Goal: Task Accomplishment & Management: Manage account settings

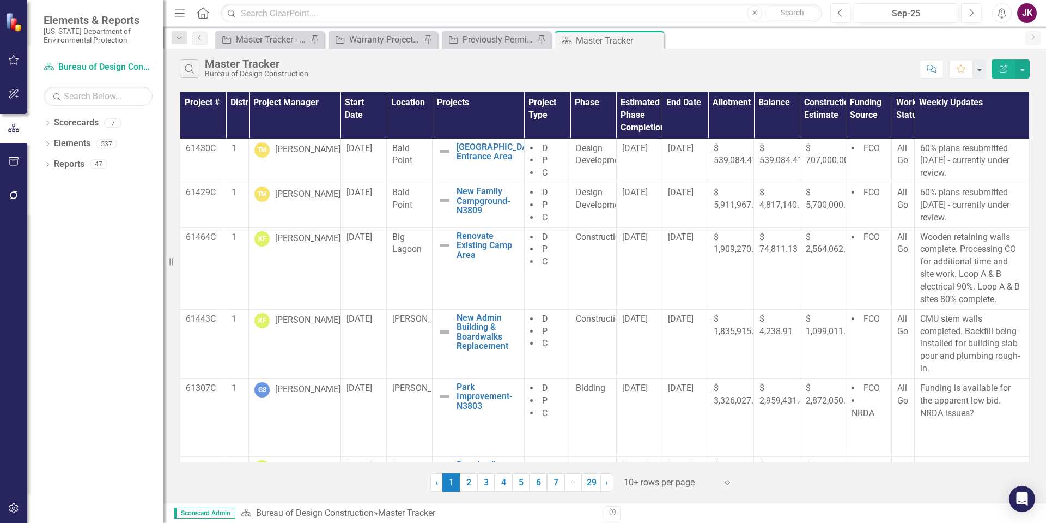
drag, startPoint x: 657, startPoint y: 41, endPoint x: 575, endPoint y: 41, distance: 82.3
click at [0, 0] on icon "Close" at bounding box center [0, 0] width 0 height 0
click at [540, 37] on icon "Close" at bounding box center [540, 40] width 11 height 9
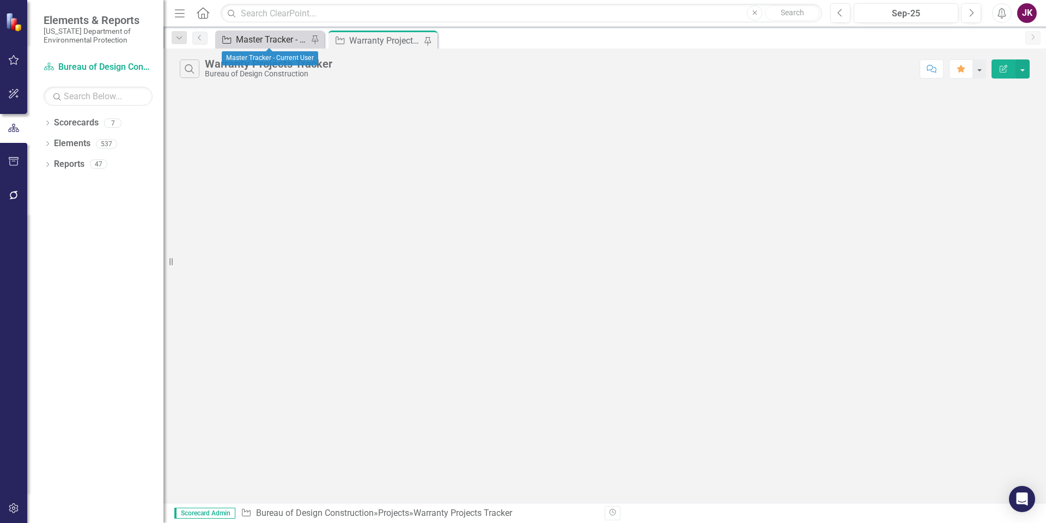
click at [271, 40] on div "Master Tracker - Current User" at bounding box center [272, 40] width 72 height 14
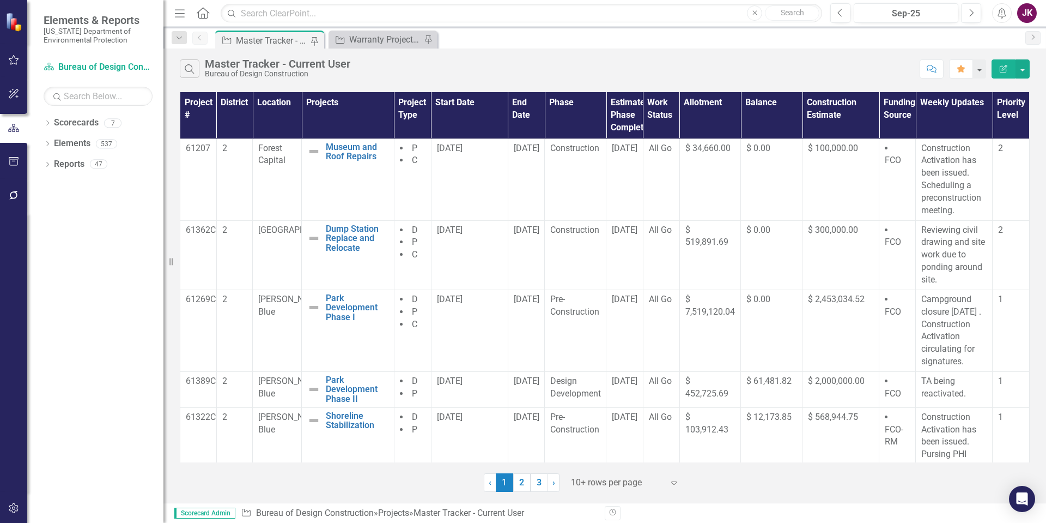
click at [181, 15] on icon "Menu" at bounding box center [180, 12] width 14 height 11
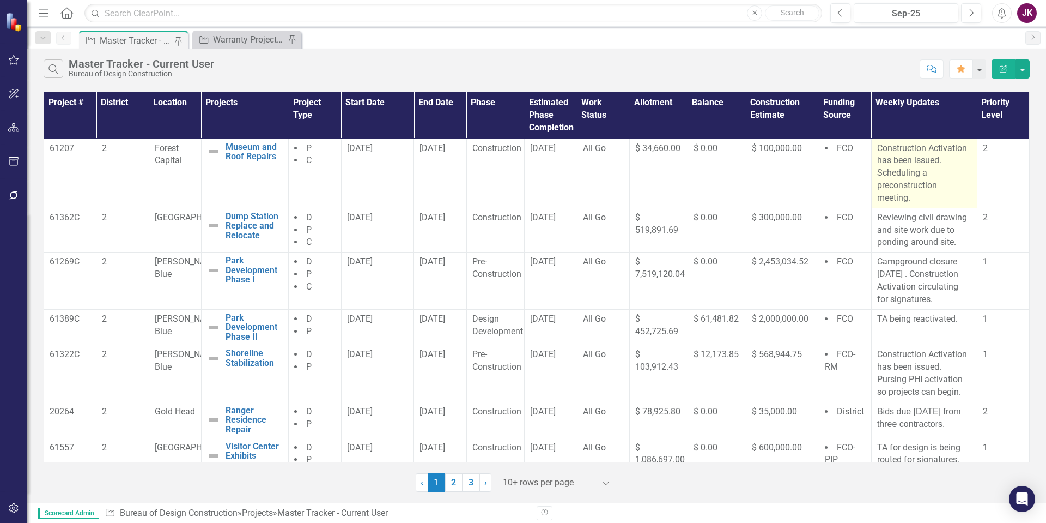
click at [877, 160] on p "Construction Activation has been issued. Scheduling a preconstruction meeting." at bounding box center [924, 173] width 94 height 62
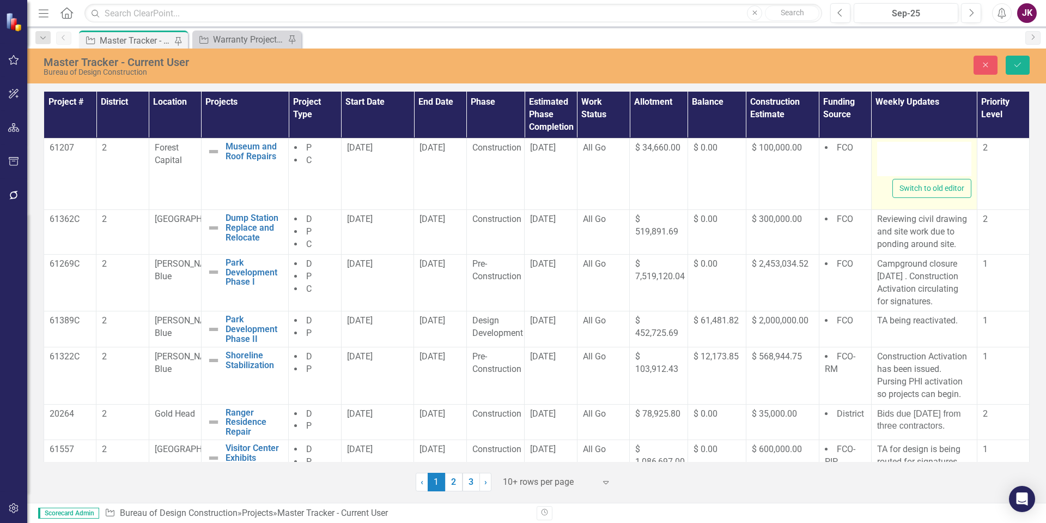
type textarea "<p>Construction Activation has been issued. Scheduling a preconstruction meetin…"
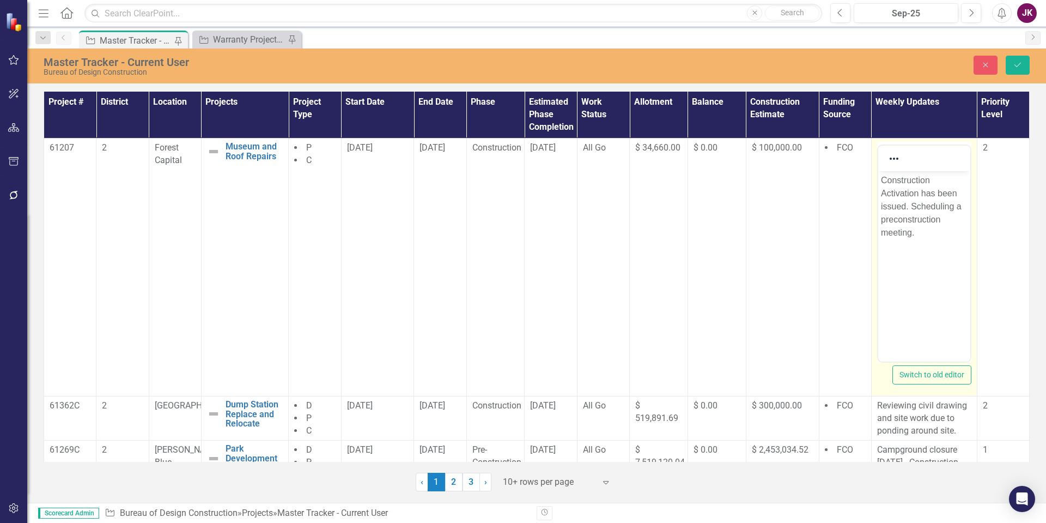
click at [880, 180] on body "Construction Activation has been issued. Scheduling a preconstruction meeting." at bounding box center [924, 253] width 92 height 164
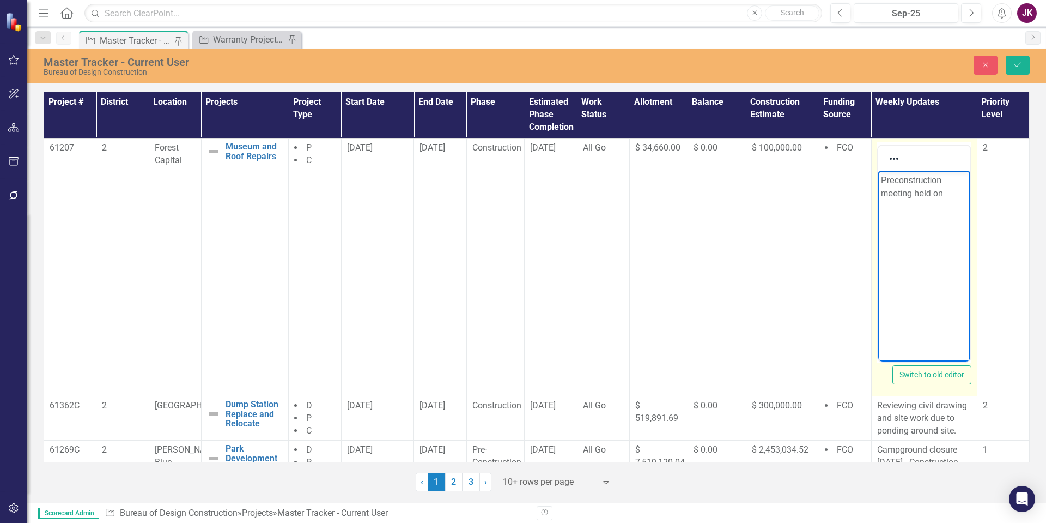
click at [943, 190] on p "Preconstruction meeting held on" at bounding box center [924, 186] width 87 height 26
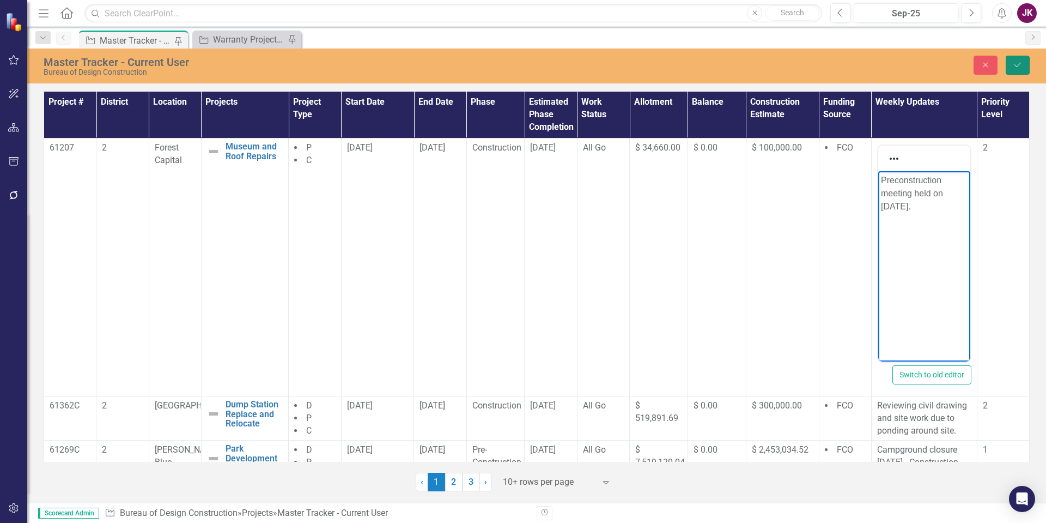
click at [1015, 58] on button "Save" at bounding box center [1018, 65] width 24 height 19
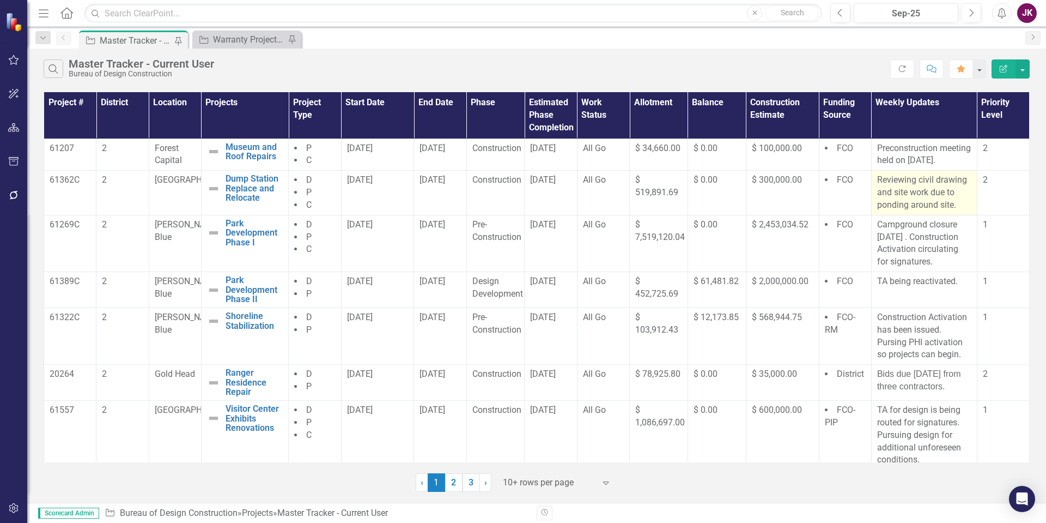
click at [877, 192] on p "Reviewing civil drawing and site work due to ponding around site." at bounding box center [924, 193] width 94 height 38
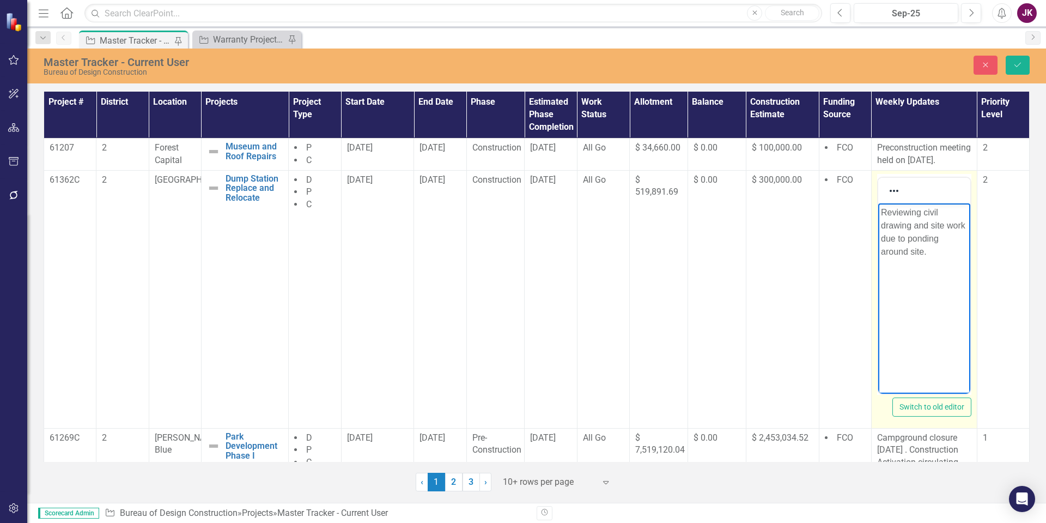
click at [881, 213] on p "Reviewing civil drawing and site work due to ponding around site." at bounding box center [924, 231] width 87 height 52
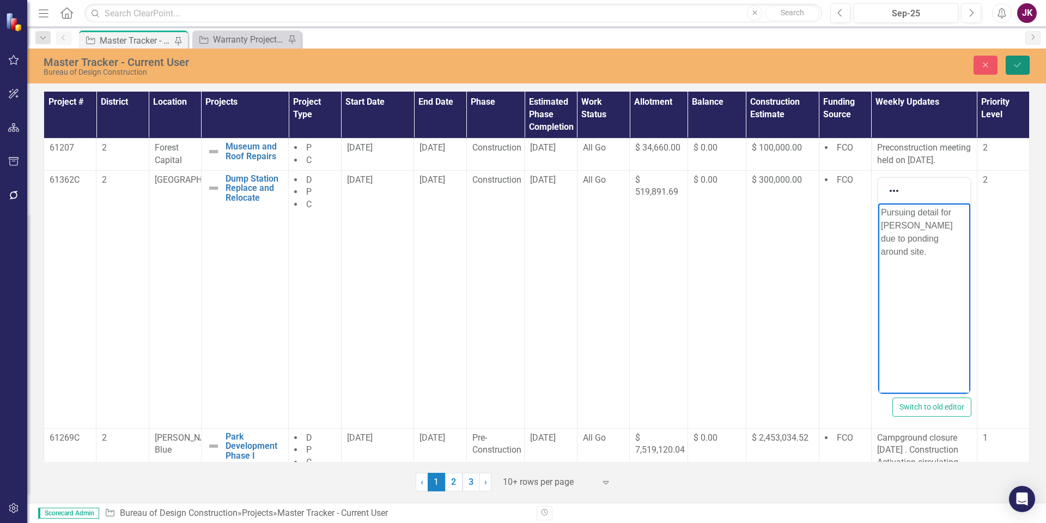
click at [1016, 64] on icon "Save" at bounding box center [1018, 65] width 10 height 8
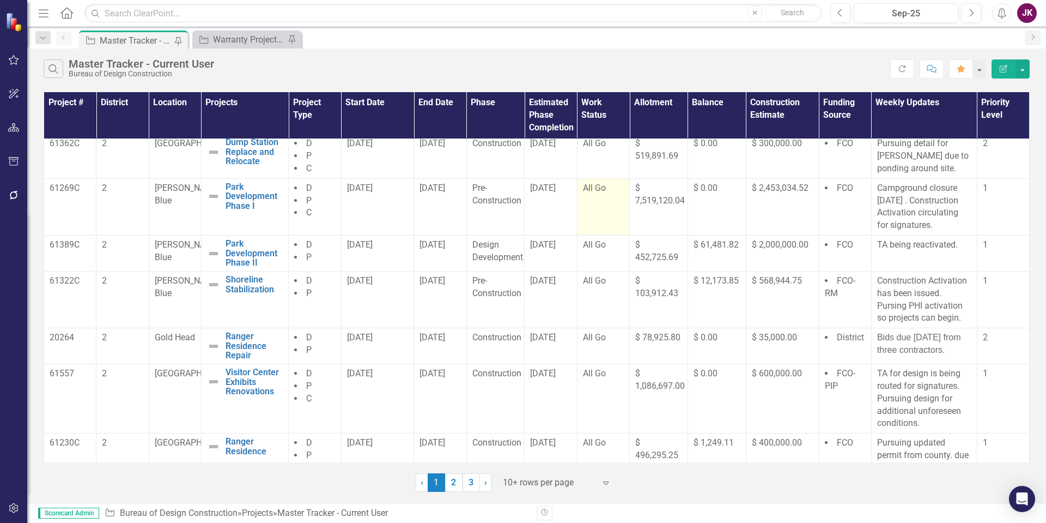
scroll to position [55, 0]
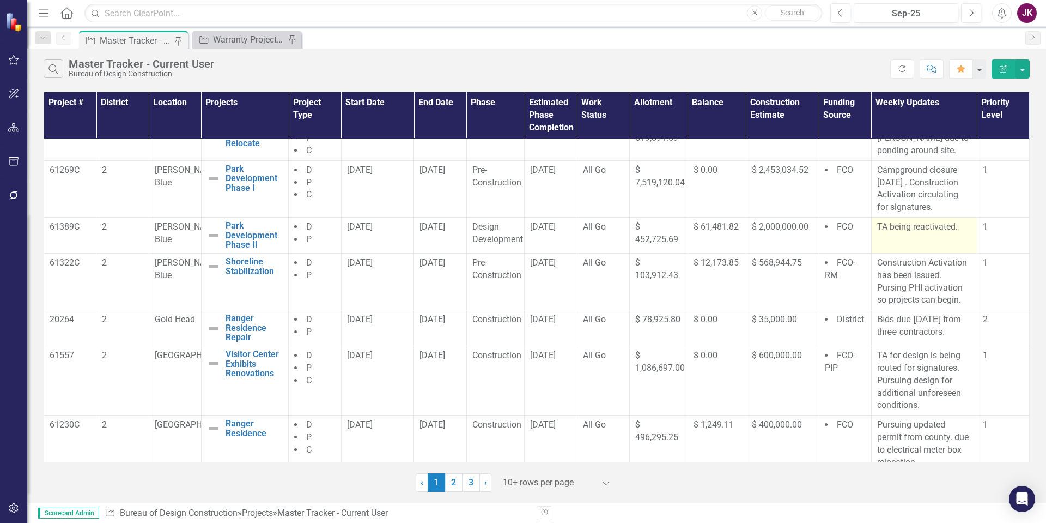
click at [877, 233] on p "TA being reactivated." at bounding box center [924, 227] width 94 height 13
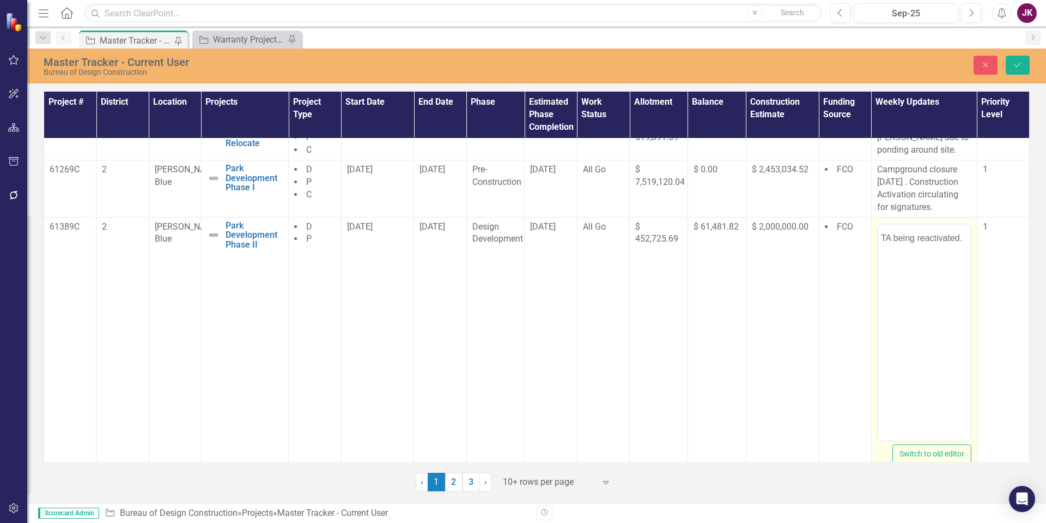
scroll to position [0, 0]
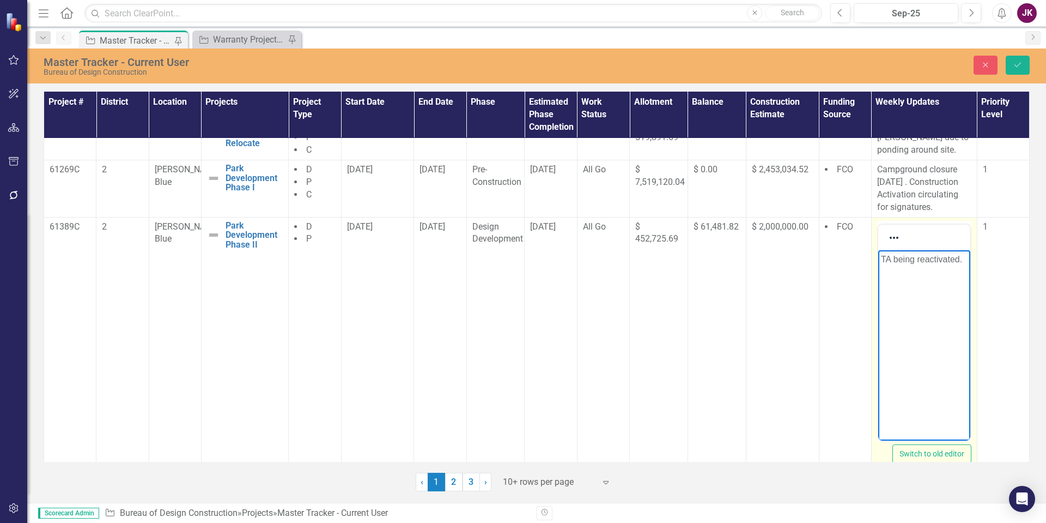
click at [893, 257] on p "TA being reactivated." at bounding box center [924, 258] width 87 height 13
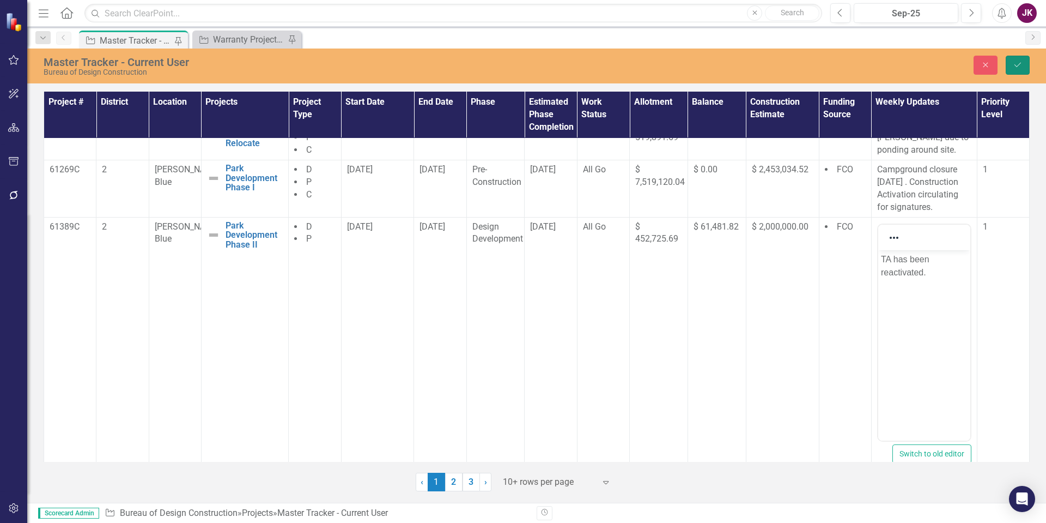
click at [1018, 69] on button "Save" at bounding box center [1018, 65] width 24 height 19
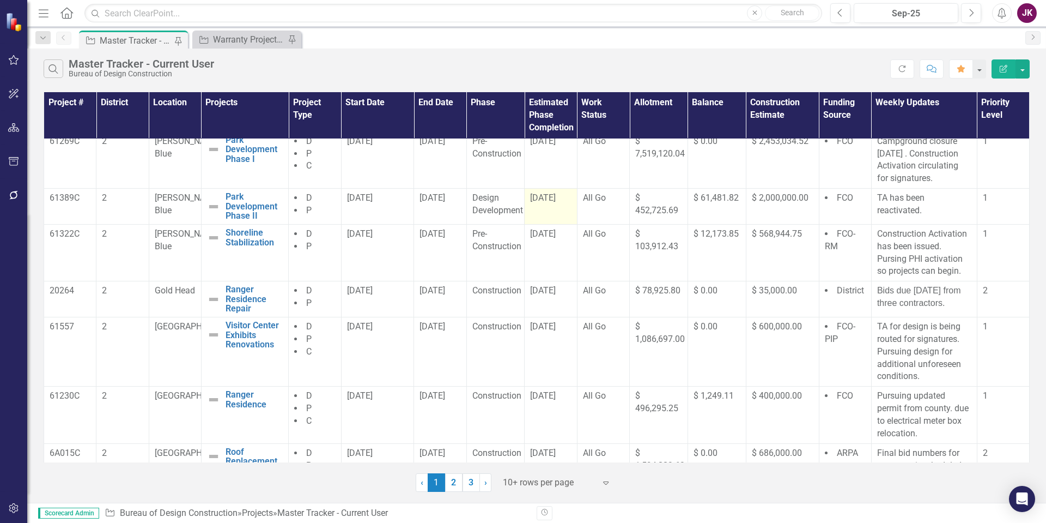
scroll to position [109, 0]
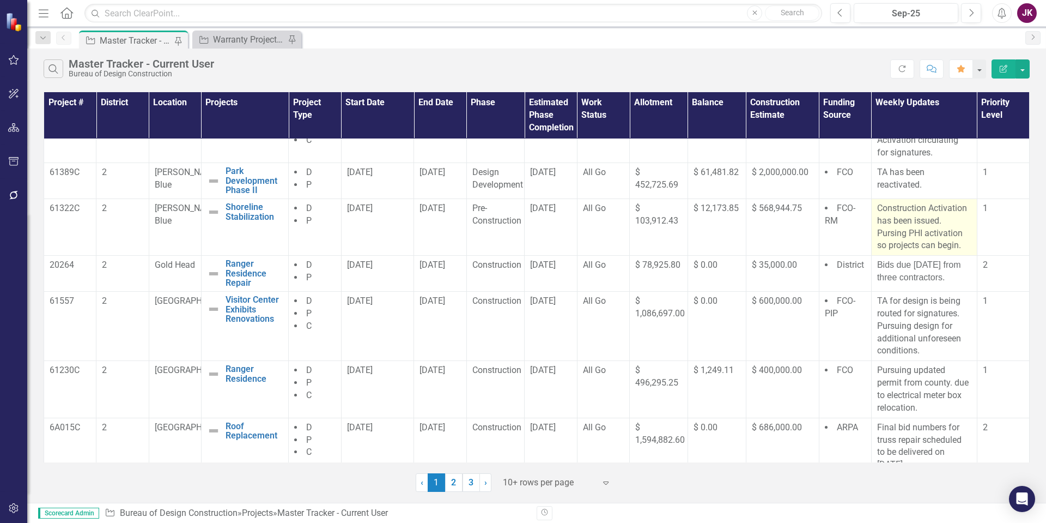
click at [871, 221] on td "Construction Activation has been issued. Pursing PHI activation so projects can…" at bounding box center [924, 226] width 106 height 57
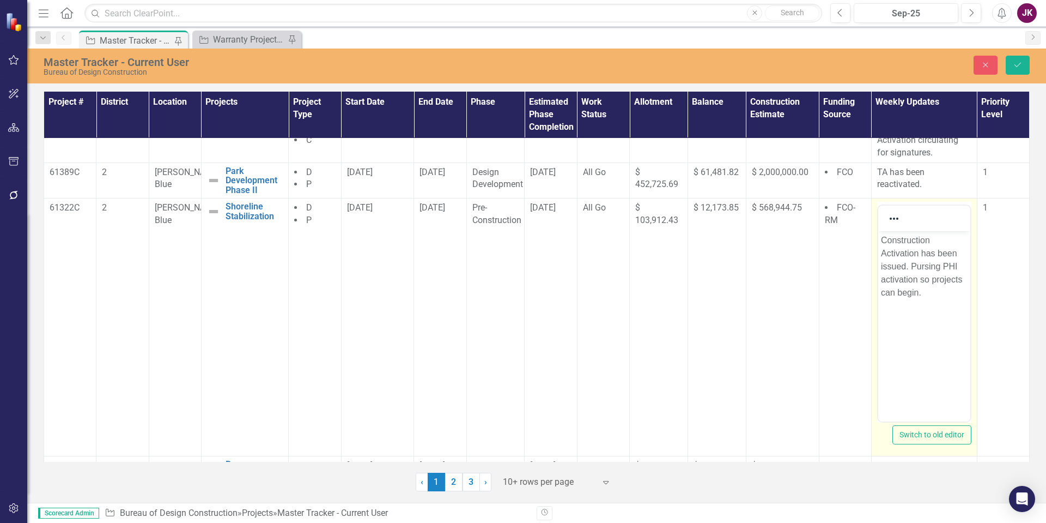
scroll to position [0, 0]
click at [882, 241] on p "Construction Activation has been issued. Pursing PHI activation so projects can…" at bounding box center [924, 266] width 87 height 65
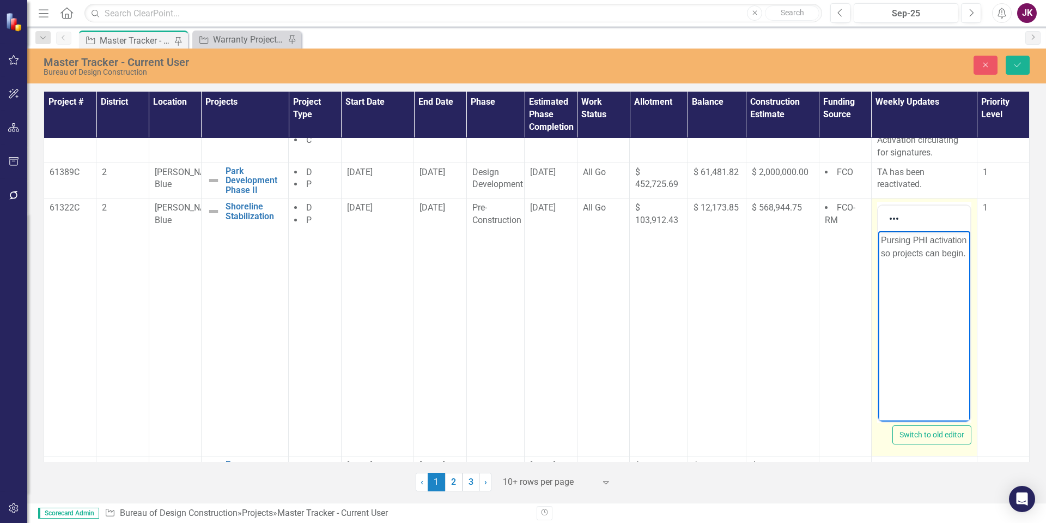
click at [927, 260] on p "Pursing PHI activation so projects can begin." at bounding box center [924, 247] width 87 height 26
click at [923, 262] on p "Pursing PHI activation so projects can begin. Permitting" at bounding box center [924, 253] width 87 height 39
click at [919, 273] on p "Pursing PHI activation so projects can begin. Pursuing permitting" at bounding box center [924, 253] width 87 height 39
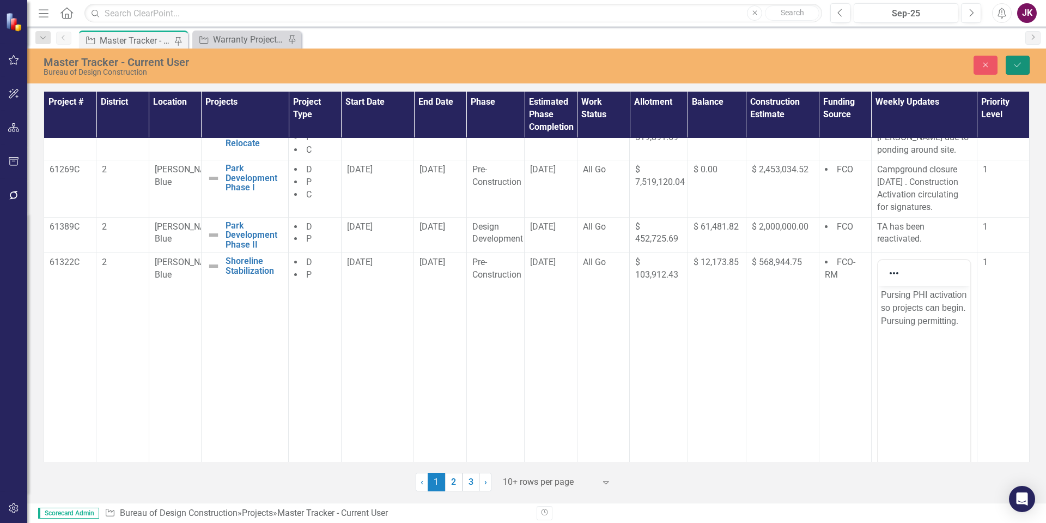
click at [1015, 63] on icon "Save" at bounding box center [1018, 65] width 10 height 8
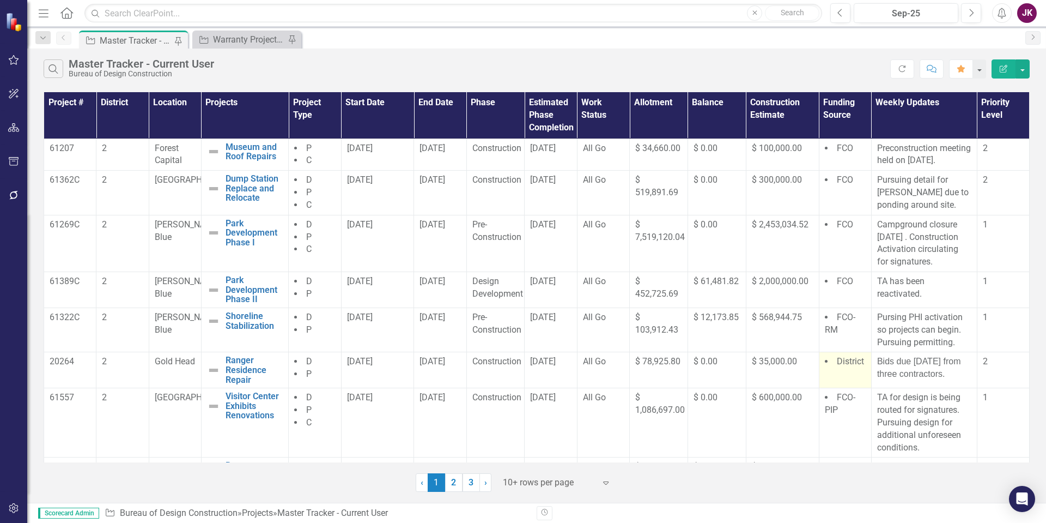
scroll to position [109, 0]
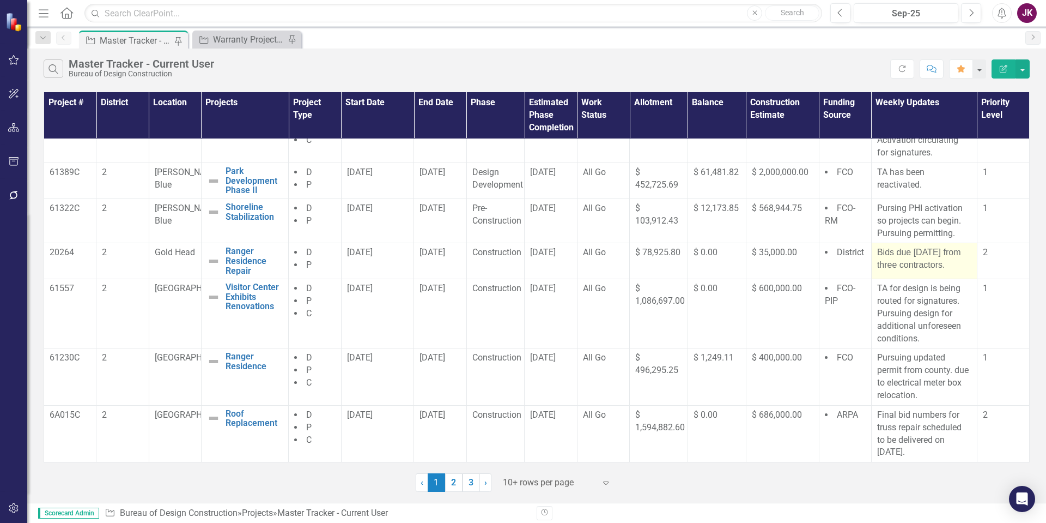
click at [920, 268] on span "Bids due [DATE] from three contractors." at bounding box center [919, 258] width 84 height 22
click at [918, 263] on span "Bids due [DATE] from three contractors." at bounding box center [919, 258] width 84 height 22
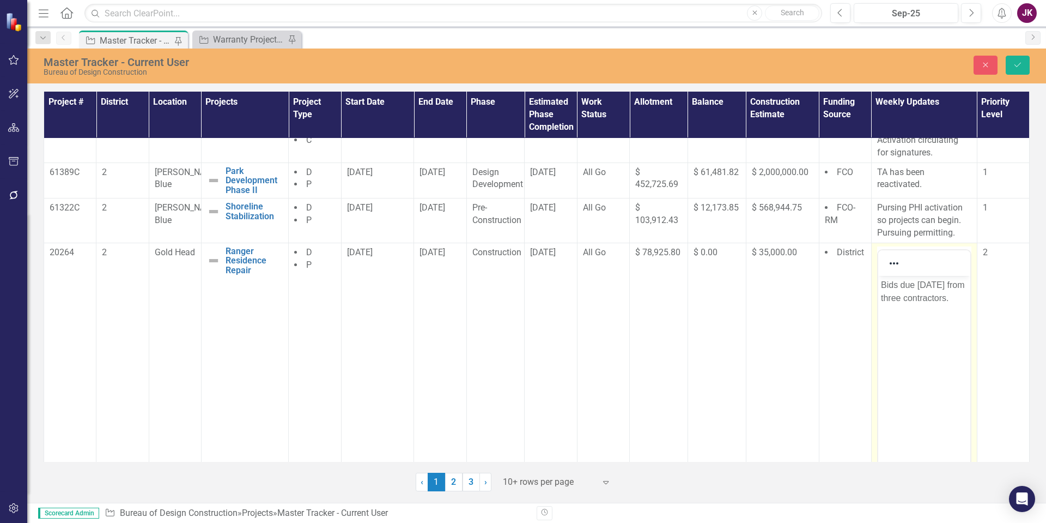
scroll to position [0, 0]
click at [928, 286] on span "Bids due [DATE] from three contractors." at bounding box center [923, 291] width 84 height 22
click at [1016, 62] on icon "Save" at bounding box center [1018, 65] width 10 height 8
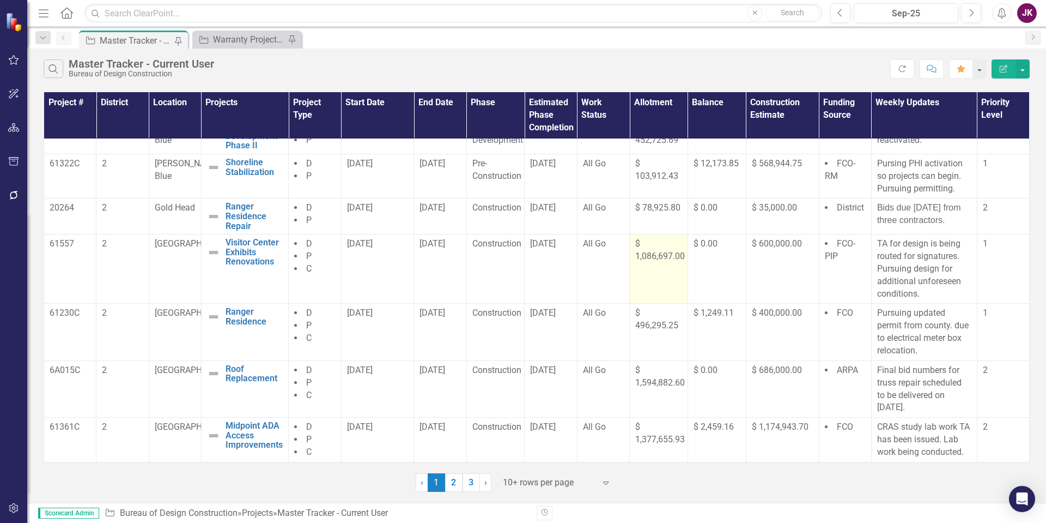
scroll to position [166, 0]
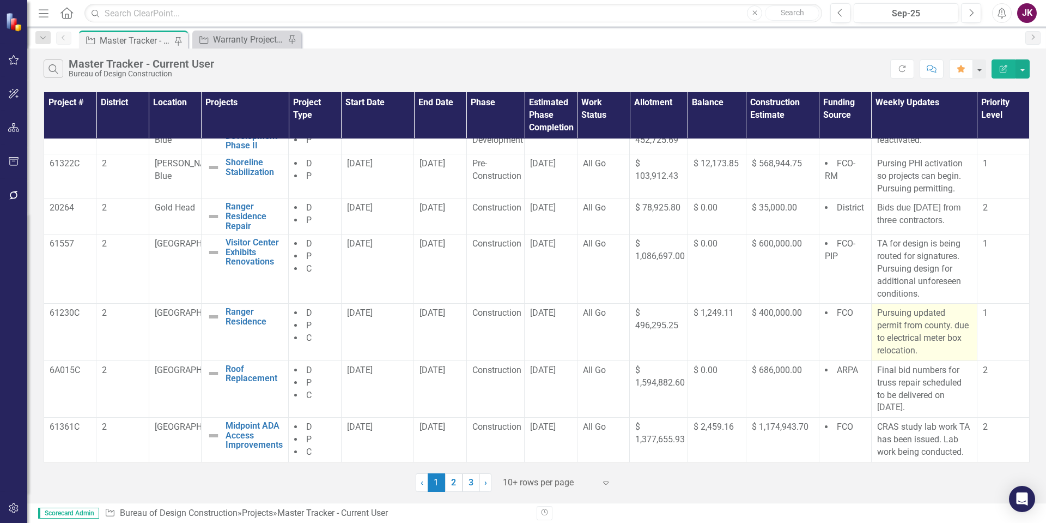
click at [879, 319] on p "Pursuing updated permit from county. due to electrical meter box relocation." at bounding box center [924, 332] width 94 height 50
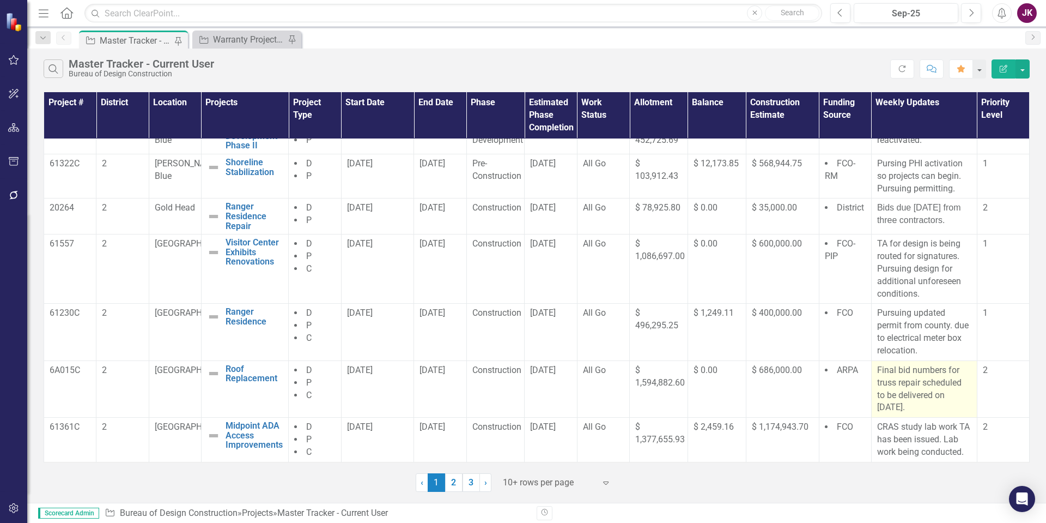
click at [887, 385] on p "Final bid numbers for truss repair scheduled to be delivered on [DATE]." at bounding box center [924, 389] width 94 height 50
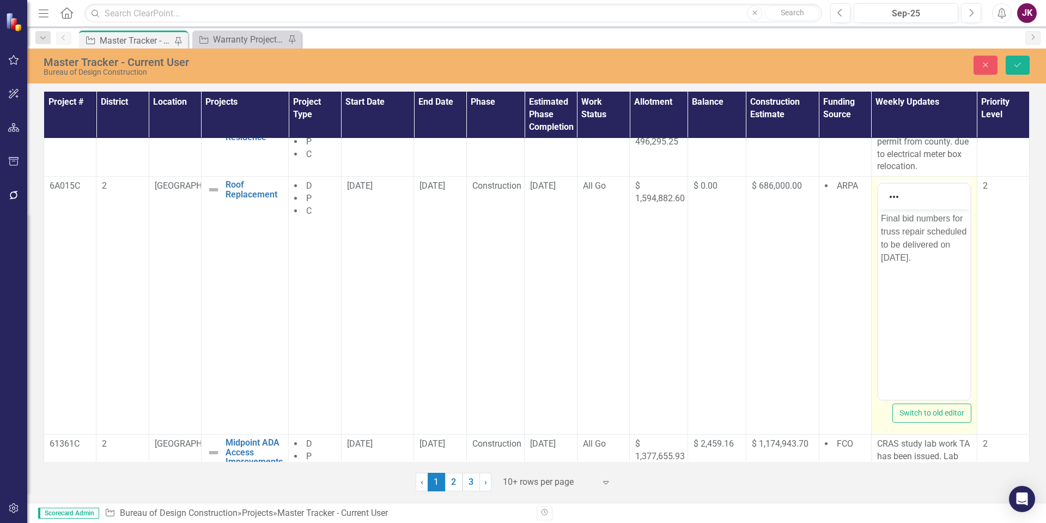
scroll to position [367, 0]
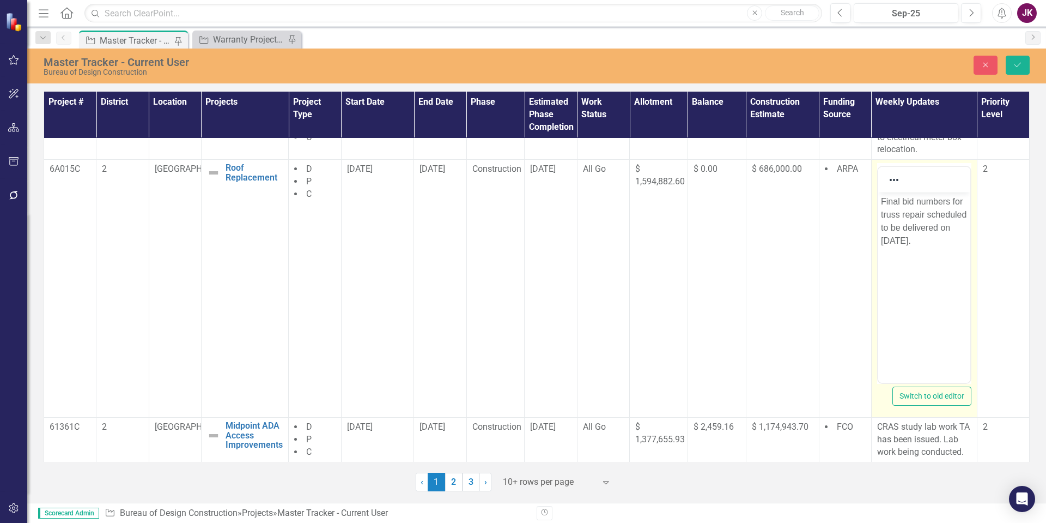
click at [943, 240] on p "Final bid numbers for truss repair scheduled to be delivered on [DATE]." at bounding box center [924, 221] width 87 height 52
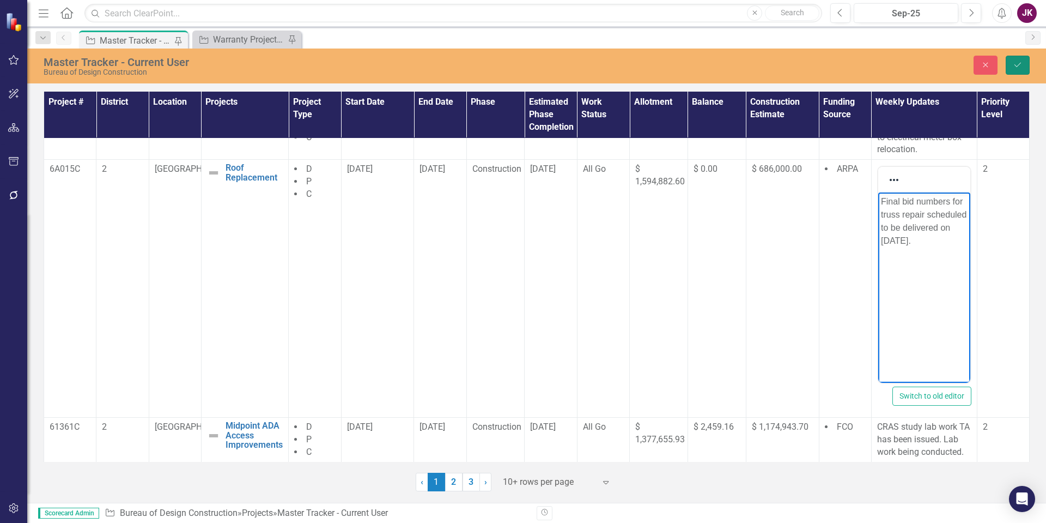
click at [1025, 65] on button "Save" at bounding box center [1018, 65] width 24 height 19
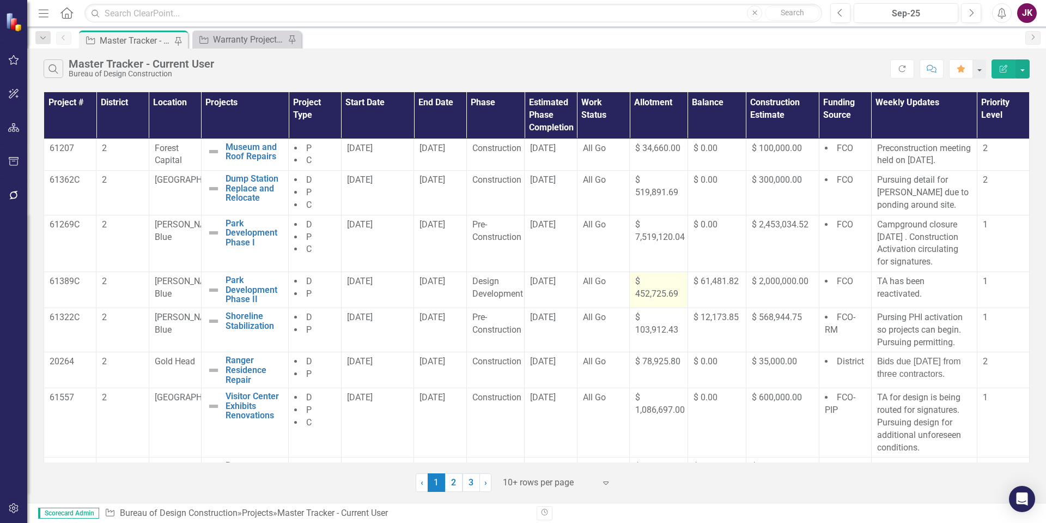
scroll to position [166, 0]
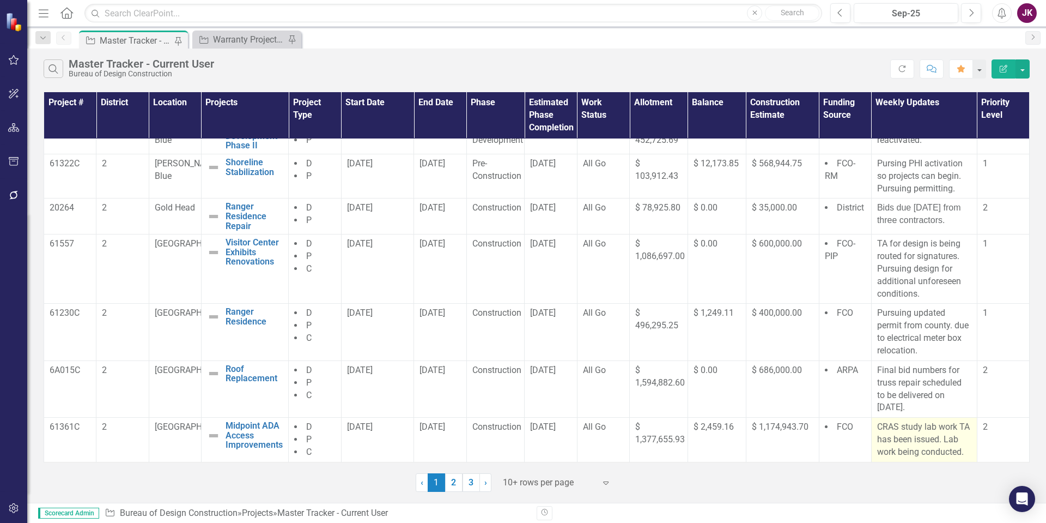
click at [918, 435] on p "CRAS study lab work TA has been issued. Lab work being conducted." at bounding box center [924, 440] width 94 height 38
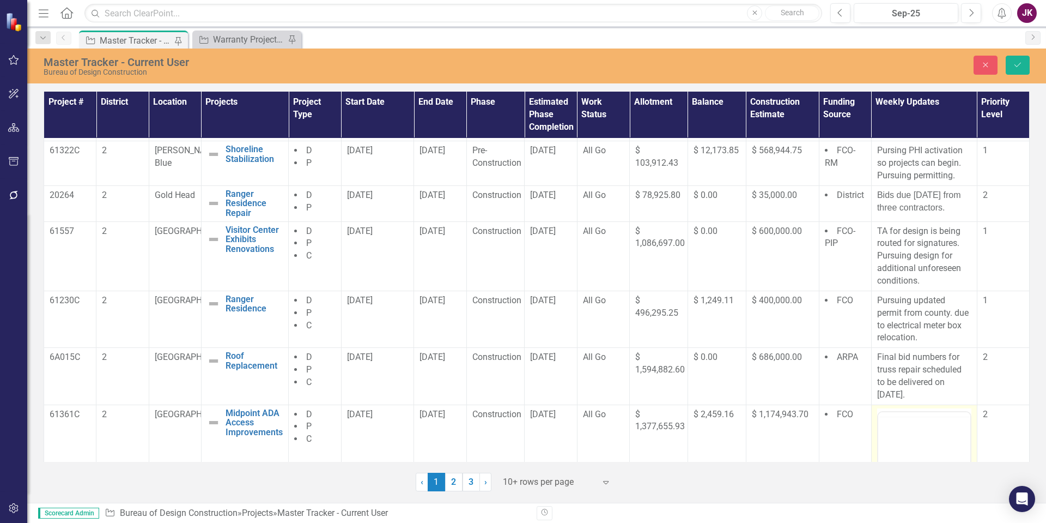
click at [918, 414] on div at bounding box center [925, 414] width 92 height 0
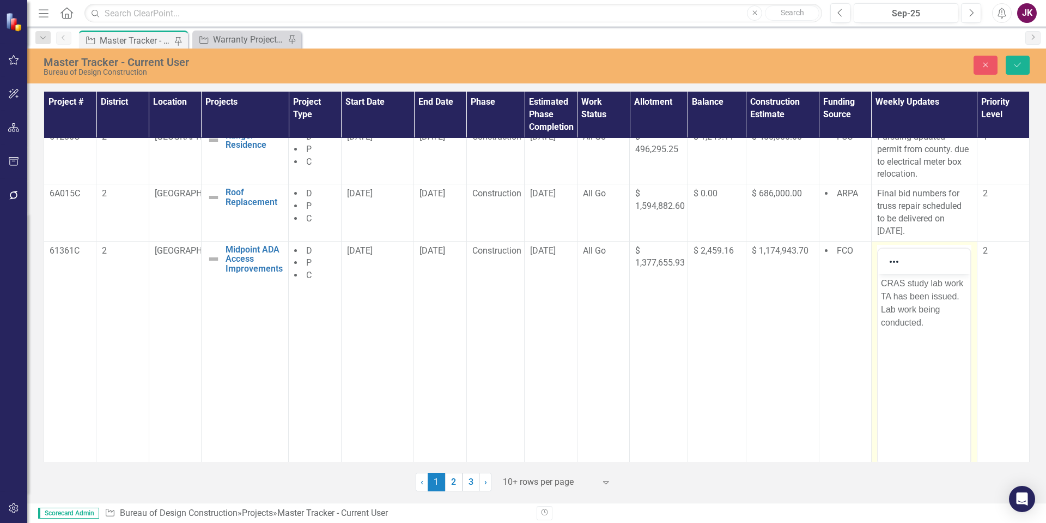
scroll to position [379, 0]
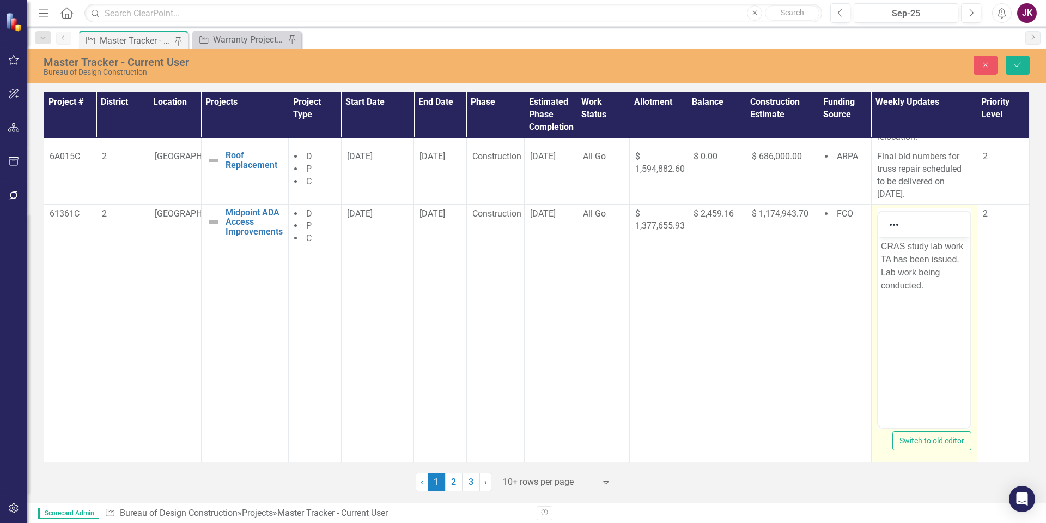
click at [913, 306] on body "CRAS study lab work TA has been issued. Lab work being conducted." at bounding box center [924, 319] width 92 height 164
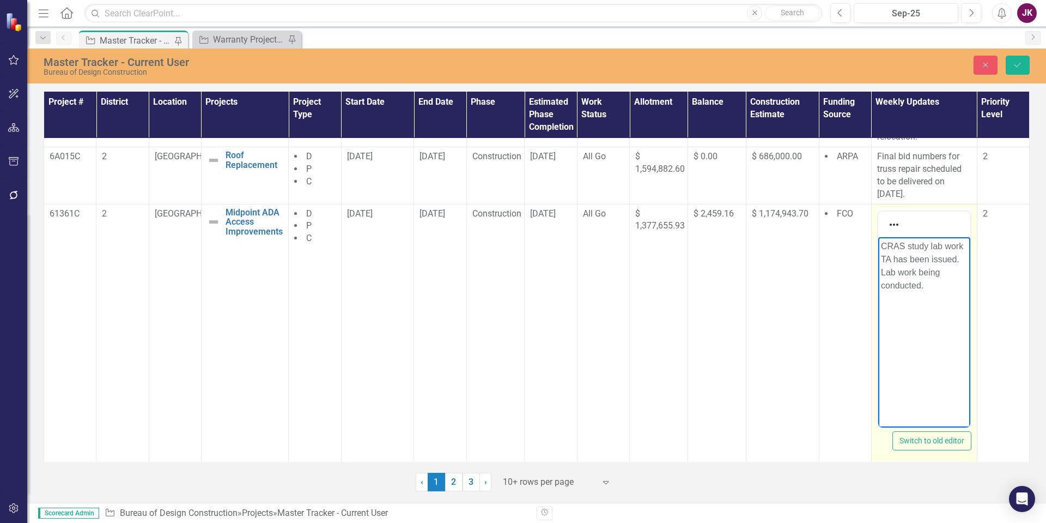
click at [927, 284] on p "CRAS study lab work TA has been issued. Lab work being conducted." at bounding box center [924, 265] width 87 height 52
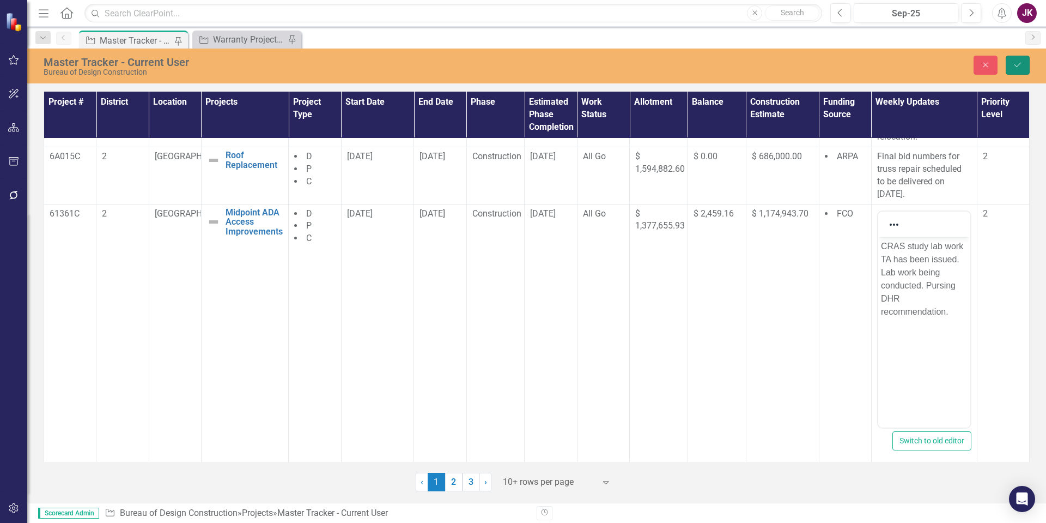
click at [1020, 65] on icon "Save" at bounding box center [1018, 65] width 10 height 8
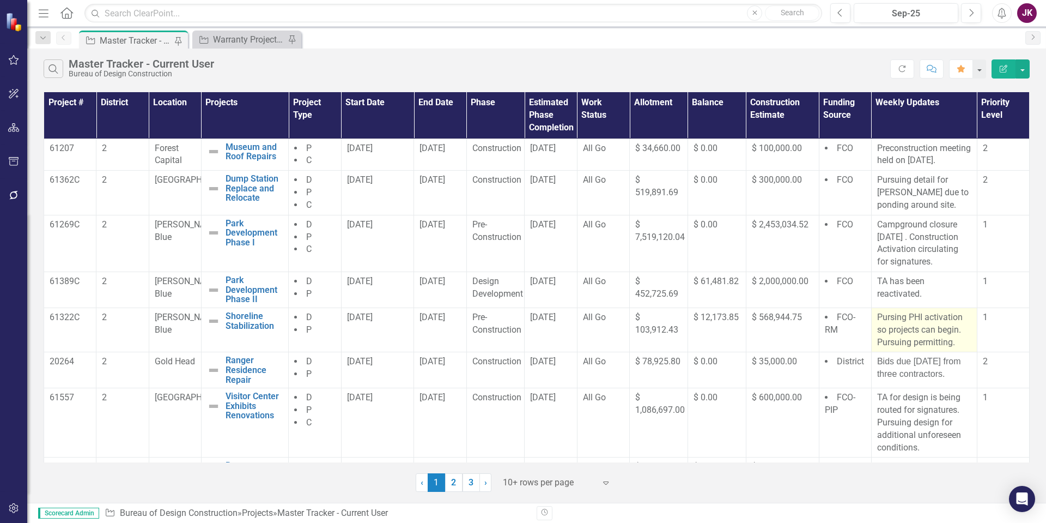
scroll to position [191, 0]
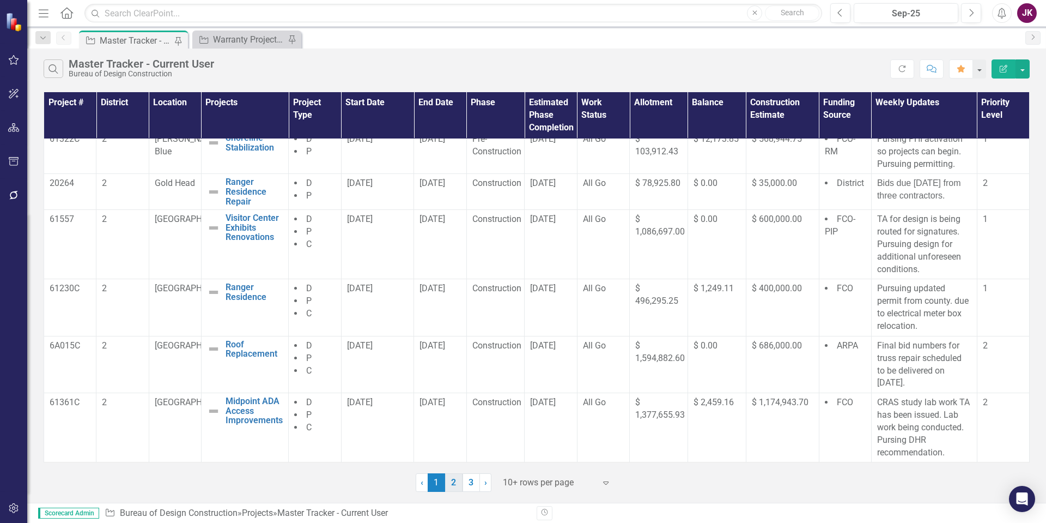
click at [453, 488] on link "2" at bounding box center [453, 482] width 17 height 19
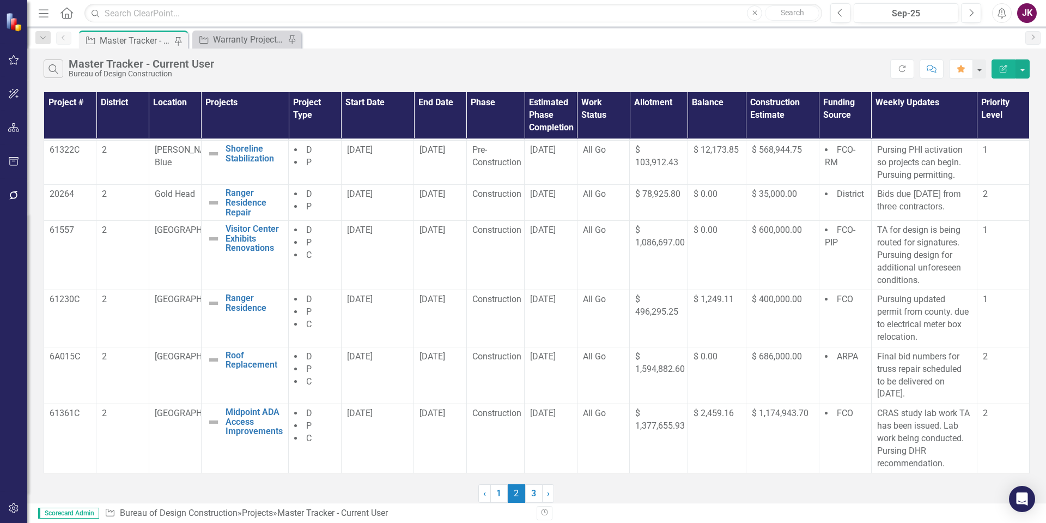
scroll to position [0, 0]
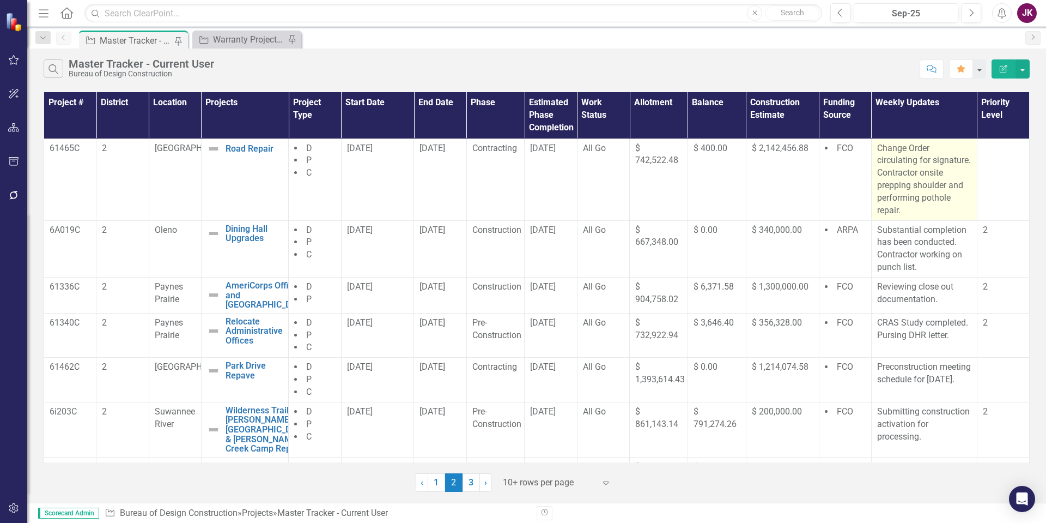
click at [878, 154] on p "Change Order circulating for signature. Contractor onsite prepping shoulder and…" at bounding box center [924, 179] width 94 height 75
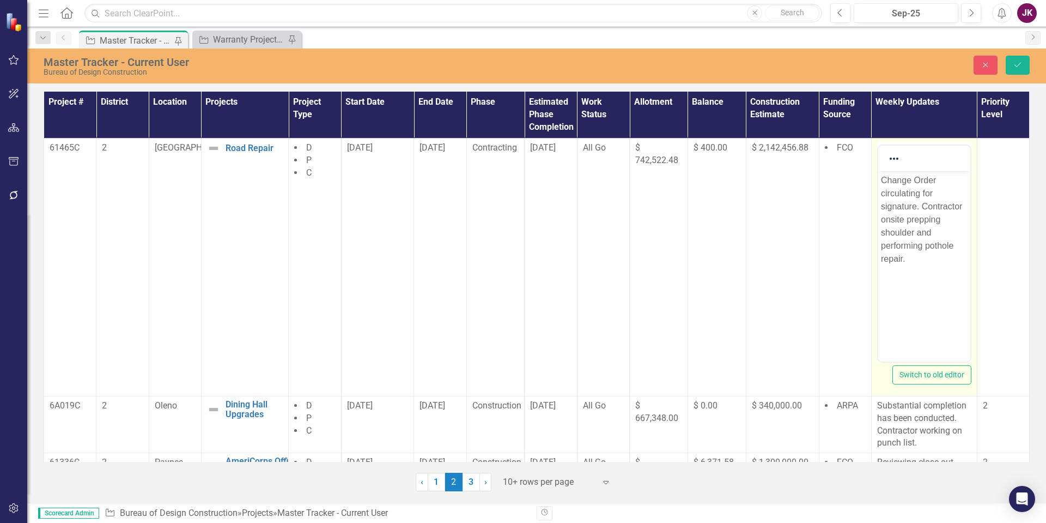
click at [880, 179] on body "Change Order circulating for signature. Contractor onsite prepping shoulder and…" at bounding box center [924, 253] width 92 height 164
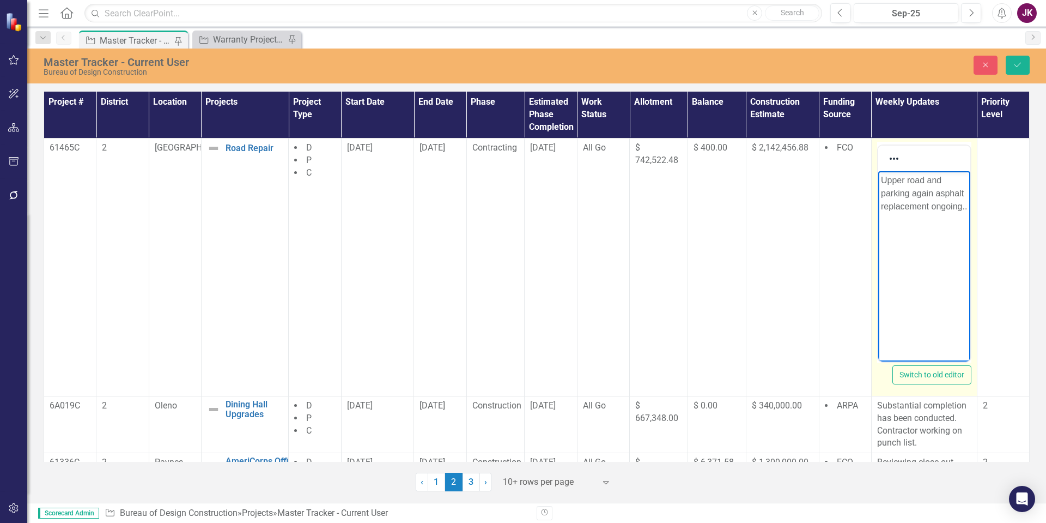
click at [912, 193] on p "Upper road and parking again asphalt replacement ongoing.." at bounding box center [924, 192] width 87 height 39
drag, startPoint x: 911, startPoint y: 194, endPoint x: 914, endPoint y: 205, distance: 11.8
click at [914, 205] on p "Upper road and parking at [GEOGRAPHIC_DATA] asphalt replacement ongoing.." at bounding box center [924, 205] width 87 height 65
click at [911, 213] on p "Upper road and parking asphalt replacement ongoing.." at bounding box center [924, 192] width 87 height 39
click at [911, 218] on p "Upper road and parking asphalt replacement ongoingat North Entrance.." at bounding box center [924, 205] width 87 height 65
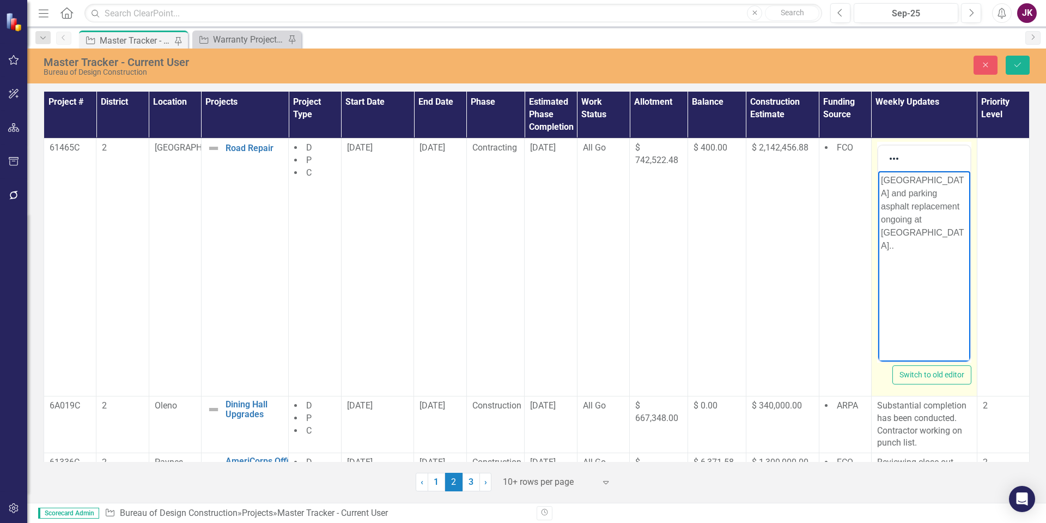
click at [913, 192] on p "[GEOGRAPHIC_DATA] and parking asphalt replacement ongoing at [GEOGRAPHIC_DATA].." at bounding box center [924, 212] width 87 height 78
click at [960, 179] on p "Asphalt replacement ongoing at [GEOGRAPHIC_DATA].." at bounding box center [924, 199] width 87 height 52
click at [915, 222] on p "Asphalt replacement/repair ongoing at [GEOGRAPHIC_DATA].." at bounding box center [924, 205] width 87 height 65
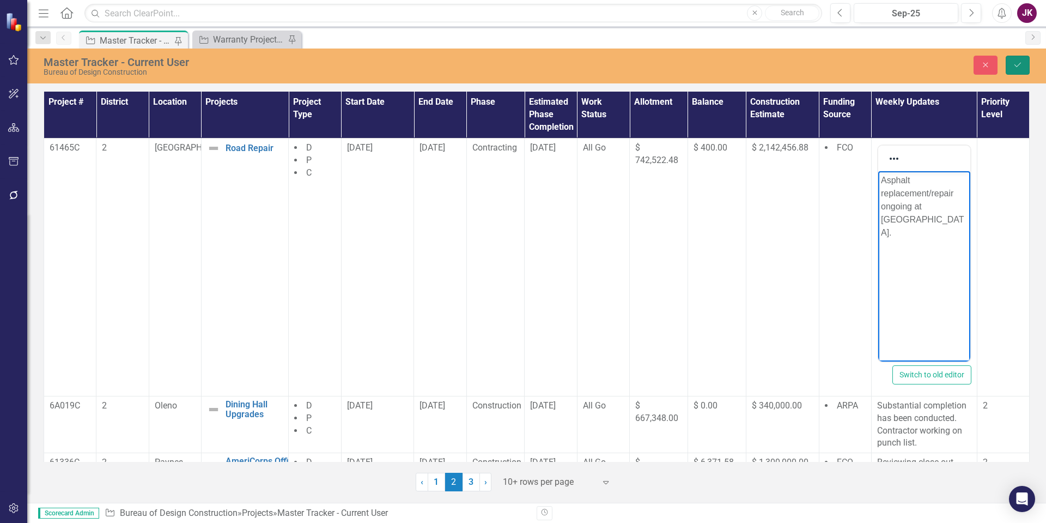
click at [1016, 62] on icon "Save" at bounding box center [1018, 65] width 10 height 8
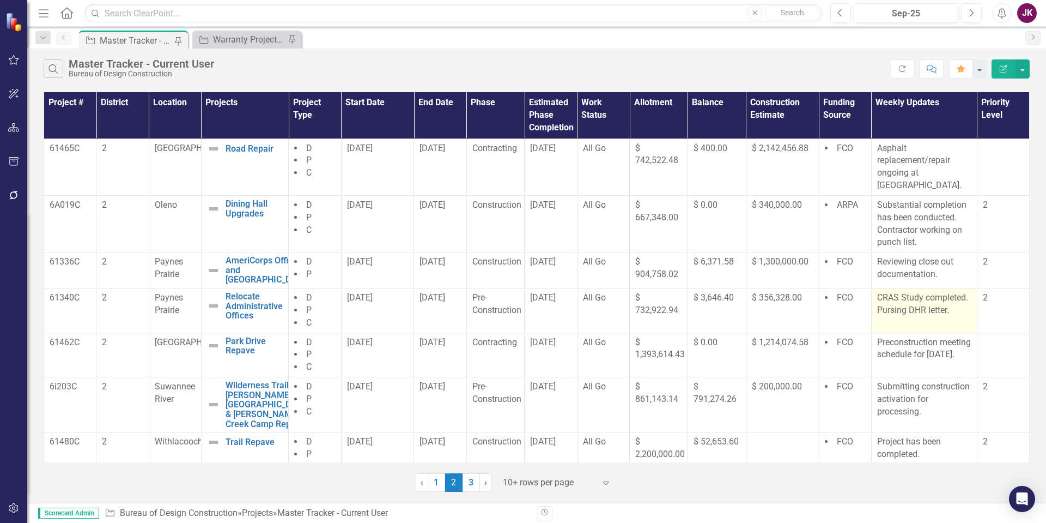
click at [877, 297] on p "CRAS Study completed. Pursing DHR letter." at bounding box center [924, 304] width 94 height 25
click at [877, 298] on p "CRAS Study completed. Pursing DHR letter." at bounding box center [924, 304] width 94 height 25
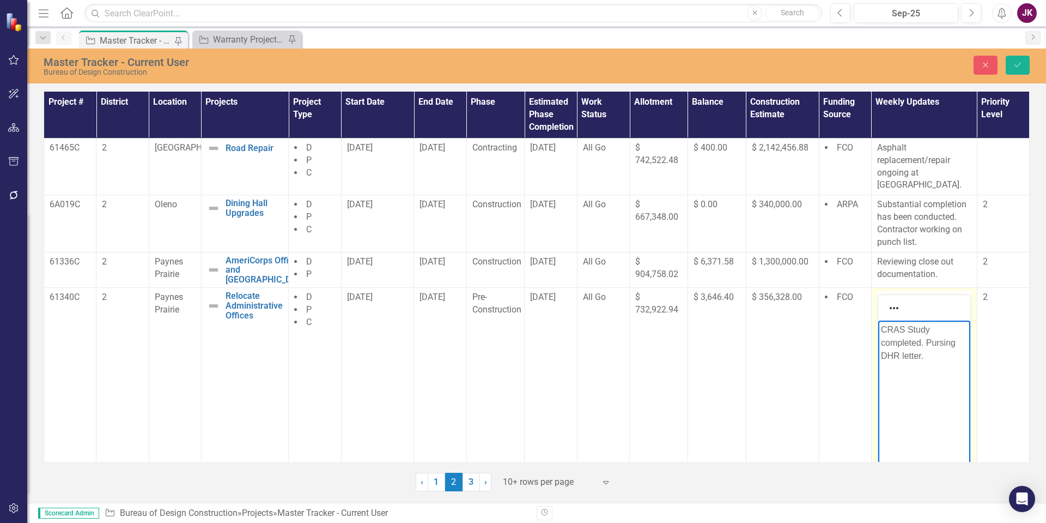
click at [881, 330] on p "CRAS Study completed. Pursing DHR letter." at bounding box center [924, 342] width 87 height 39
click at [927, 356] on p "CRAS Study completed. Pursing DHR letter." at bounding box center [924, 342] width 87 height 39
click at [1019, 66] on icon "Save" at bounding box center [1018, 65] width 10 height 8
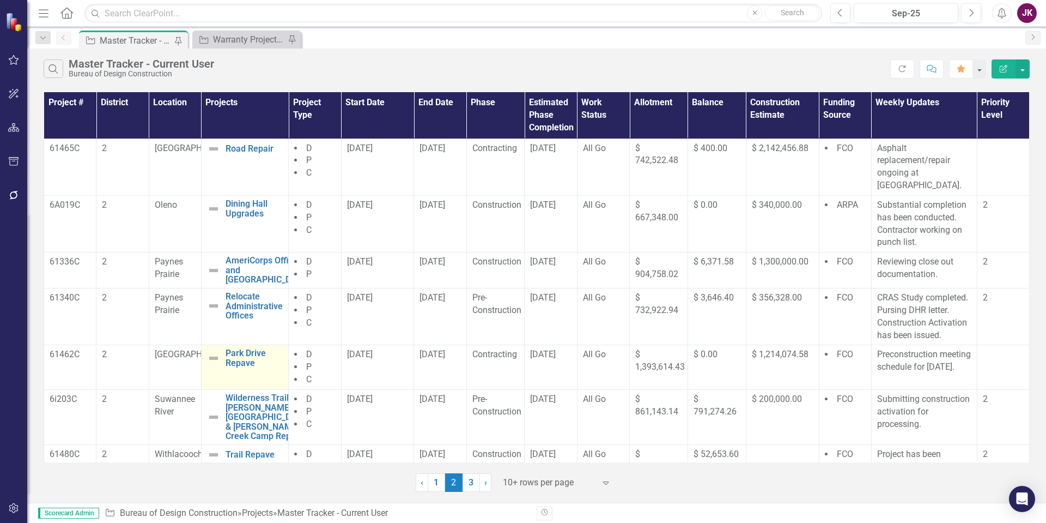
scroll to position [164, 0]
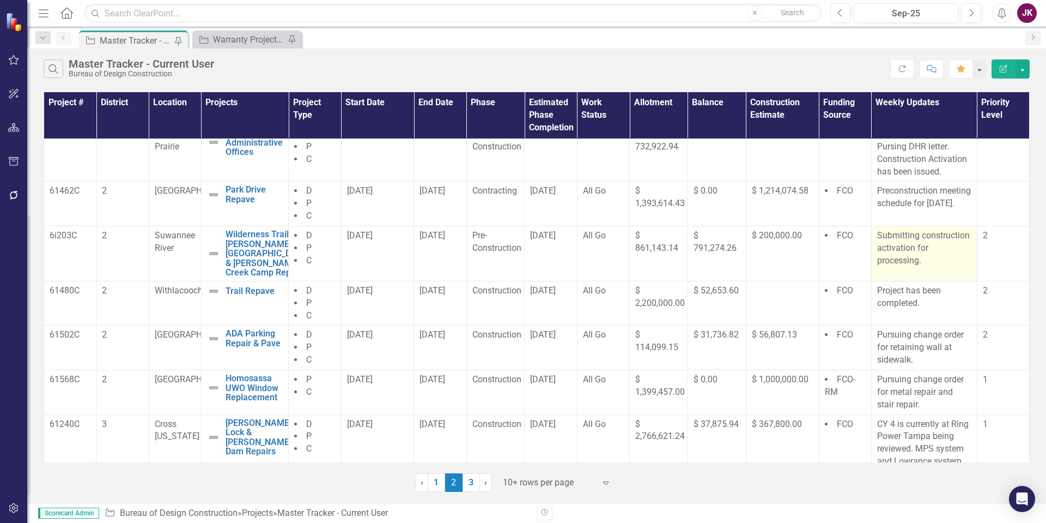
click at [877, 235] on p "Submitting construction activation for processing." at bounding box center [924, 248] width 94 height 38
click at [877, 236] on p "Submitting construction activation for processing." at bounding box center [924, 248] width 94 height 38
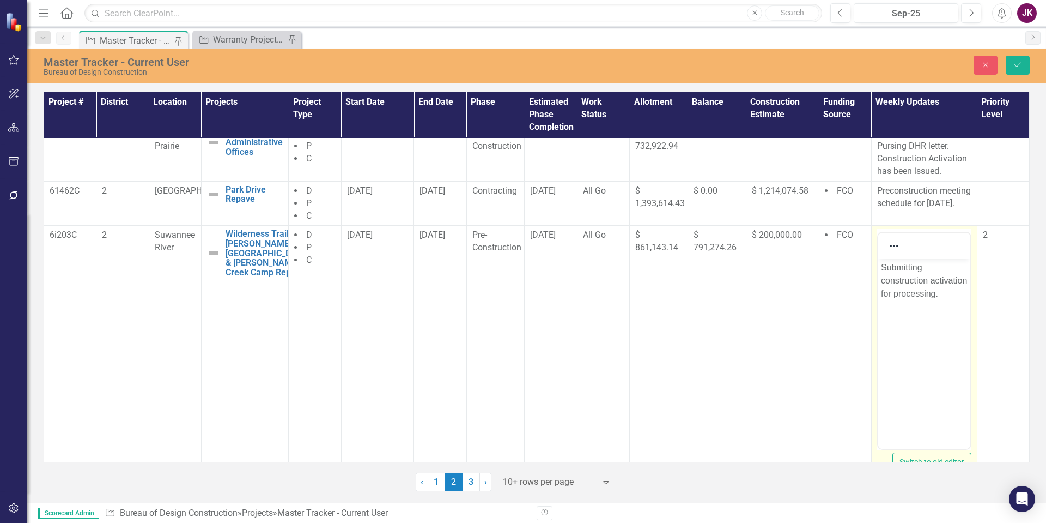
scroll to position [0, 0]
click at [881, 270] on p "Submitting construction activation for processing." at bounding box center [924, 280] width 87 height 39
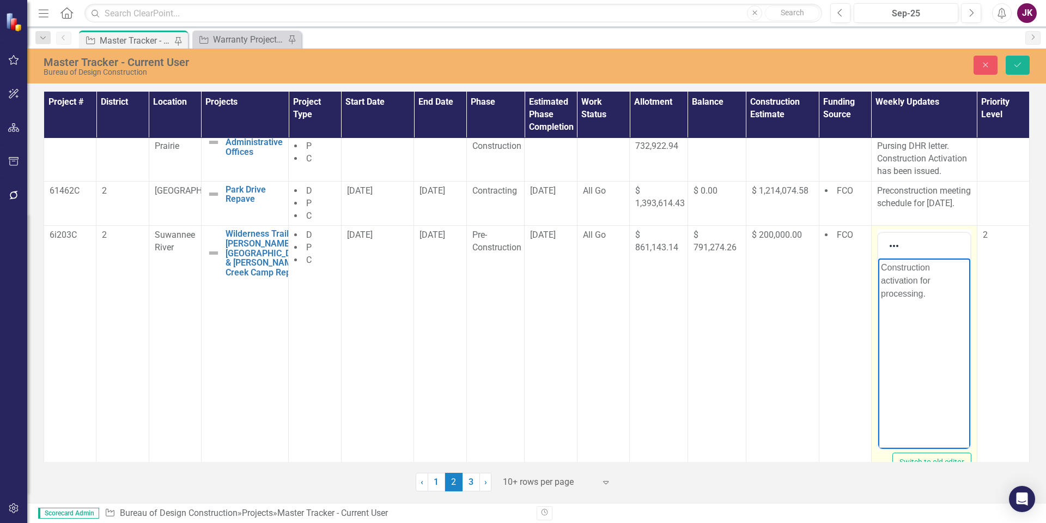
click at [920, 280] on p "Construction activation for processing." at bounding box center [924, 280] width 87 height 39
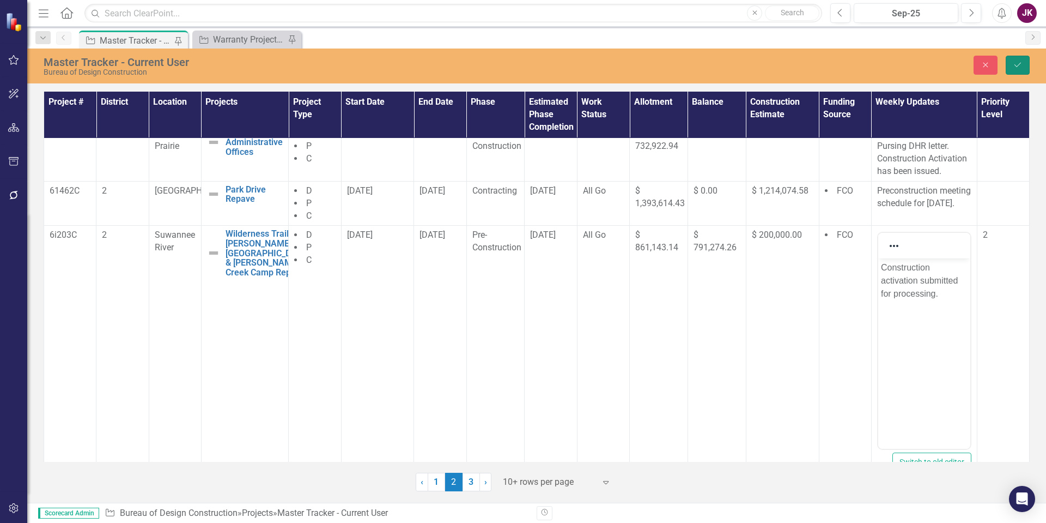
click at [1007, 60] on button "Save" at bounding box center [1018, 65] width 24 height 19
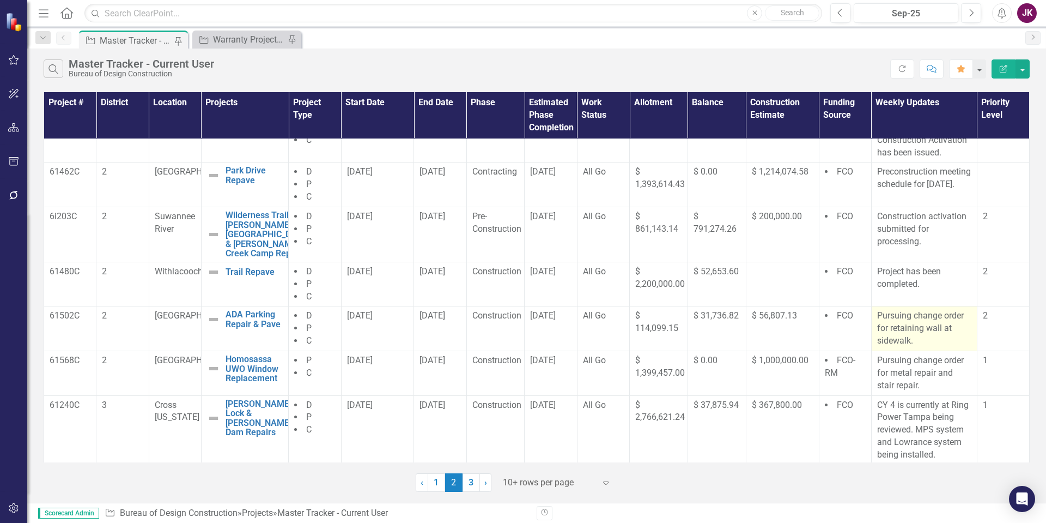
scroll to position [185, 0]
click at [877, 313] on p "Pursuing change order for retaining wall at sidewalk." at bounding box center [924, 326] width 94 height 38
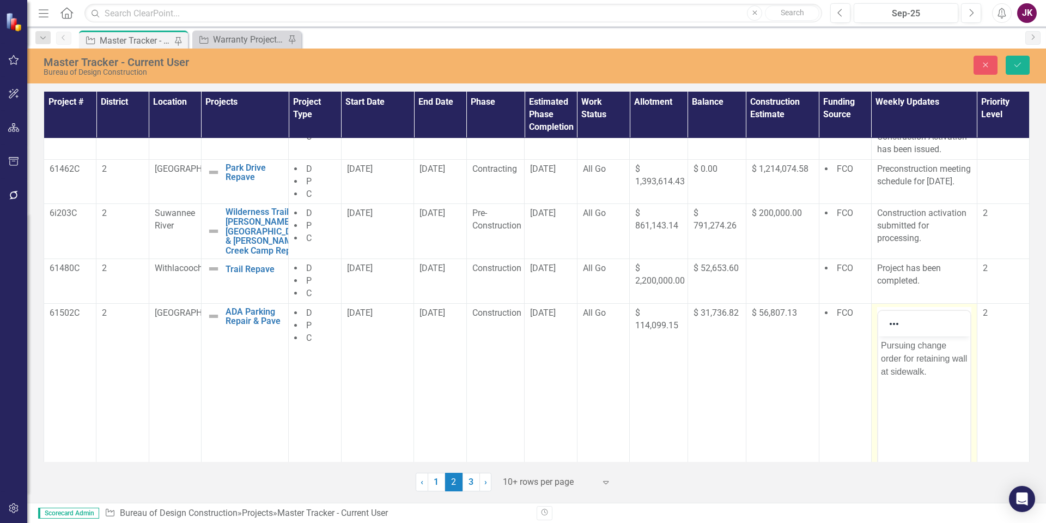
scroll to position [0, 0]
click at [881, 343] on p "Pursuing change order for retaining wall at sidewalk." at bounding box center [924, 357] width 87 height 39
click at [1012, 59] on button "Save" at bounding box center [1018, 65] width 24 height 19
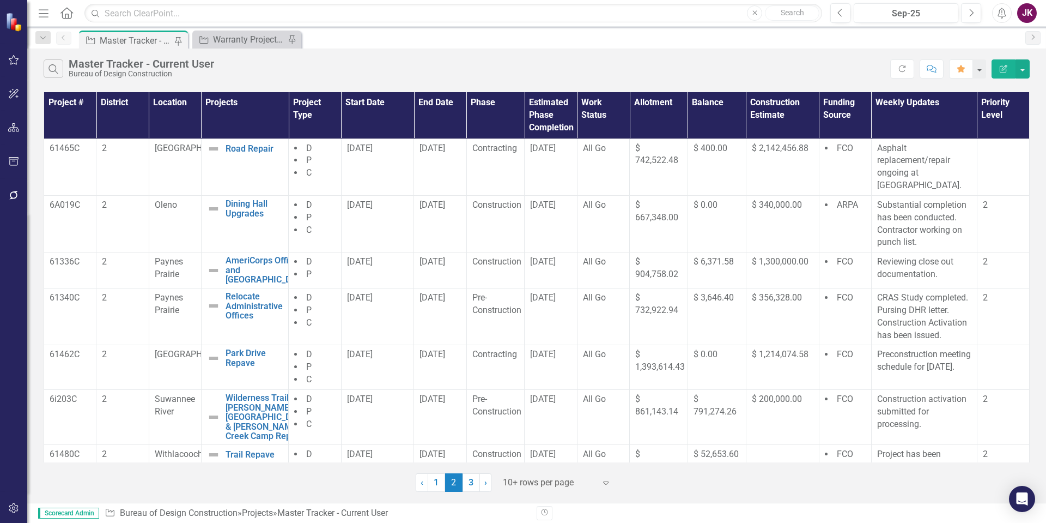
scroll to position [185, 0]
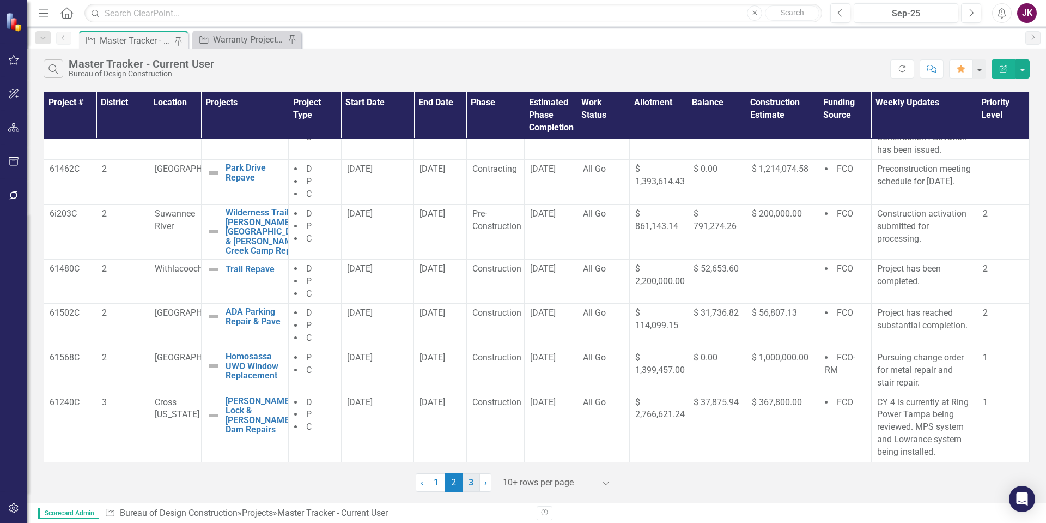
click at [472, 485] on link "3" at bounding box center [471, 482] width 17 height 19
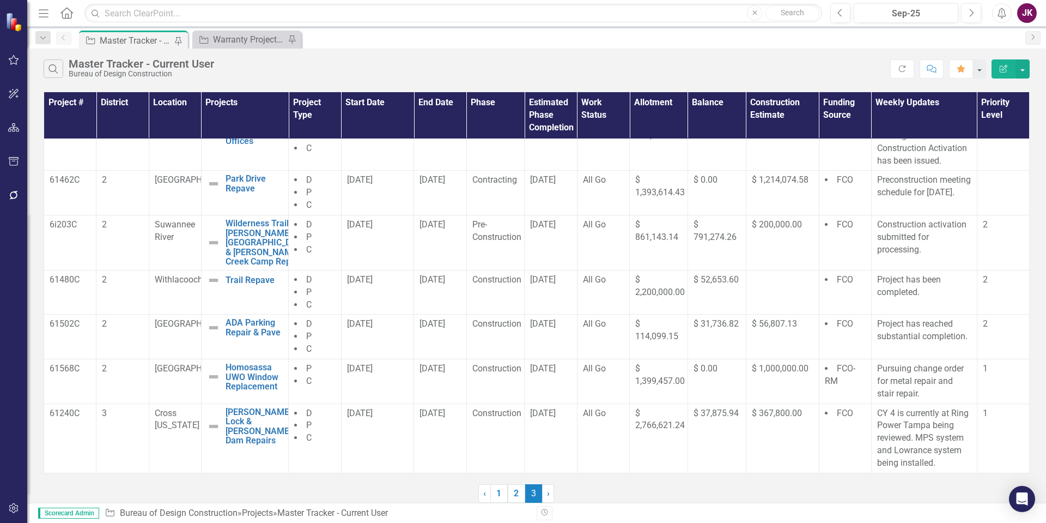
scroll to position [0, 0]
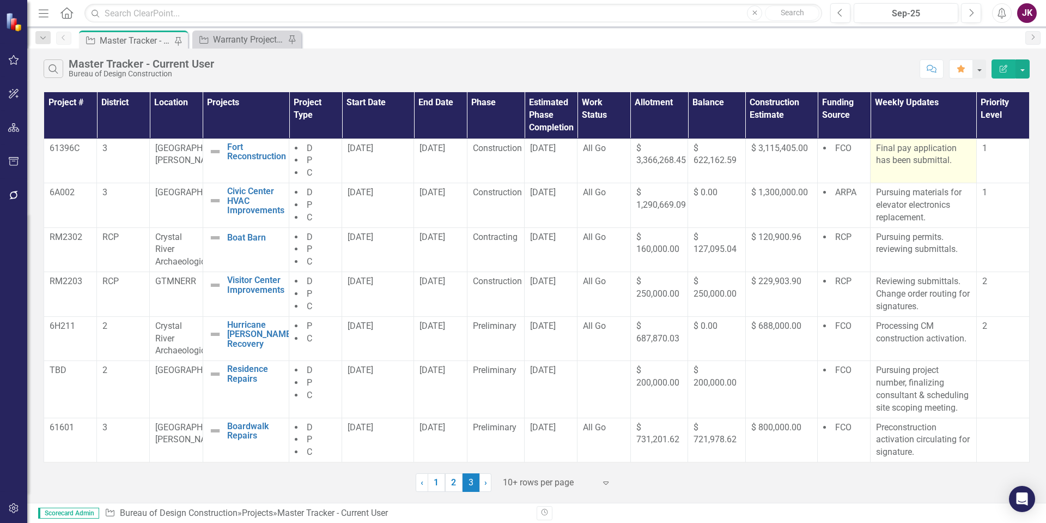
click at [954, 159] on p "Final pay application has been submittal." at bounding box center [923, 154] width 94 height 25
click at [956, 160] on p "Final pay application has been submittal." at bounding box center [923, 154] width 94 height 25
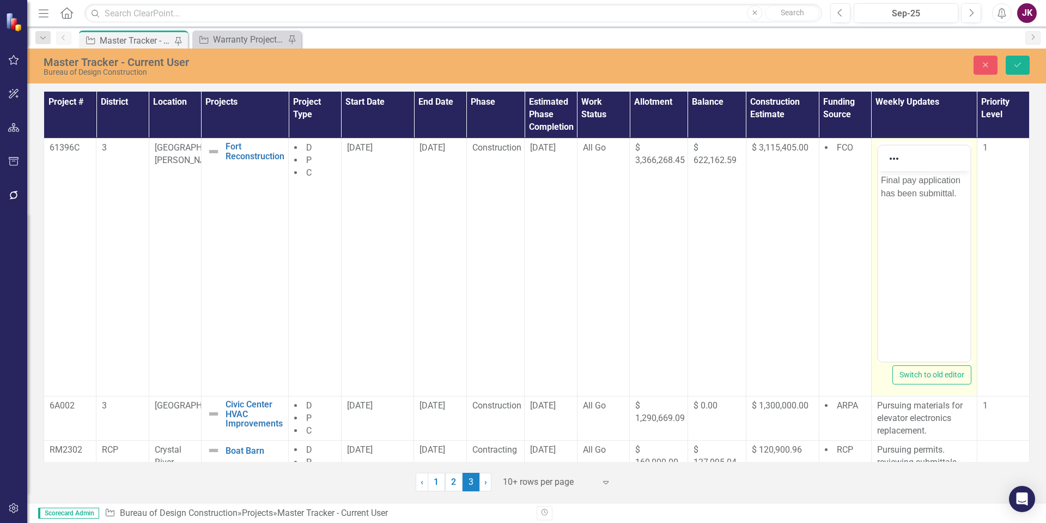
click at [958, 195] on p "Final pay application has been submittal." at bounding box center [924, 186] width 87 height 26
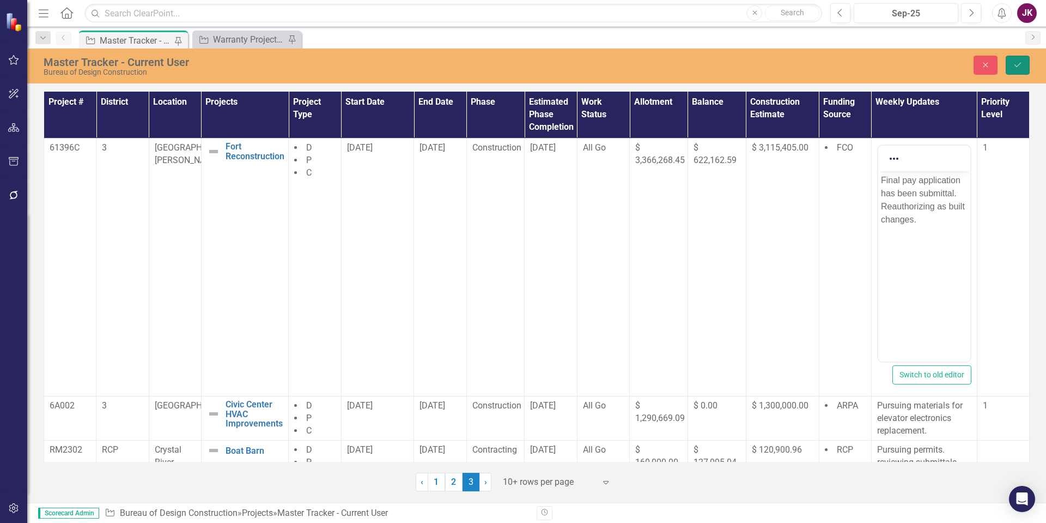
click at [1014, 65] on icon "Save" at bounding box center [1018, 65] width 10 height 8
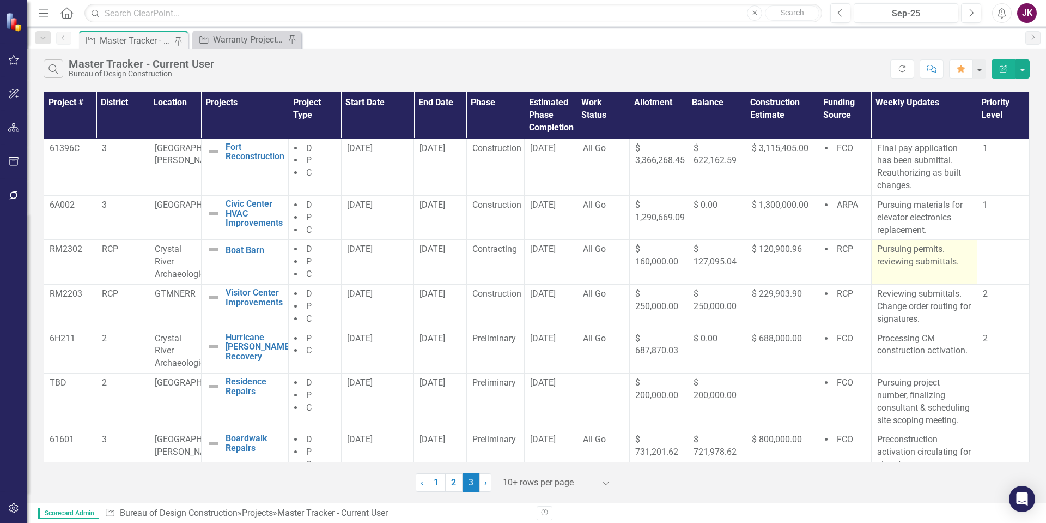
click at [877, 251] on p "Pursuing permits. reviewing submittals." at bounding box center [924, 255] width 94 height 25
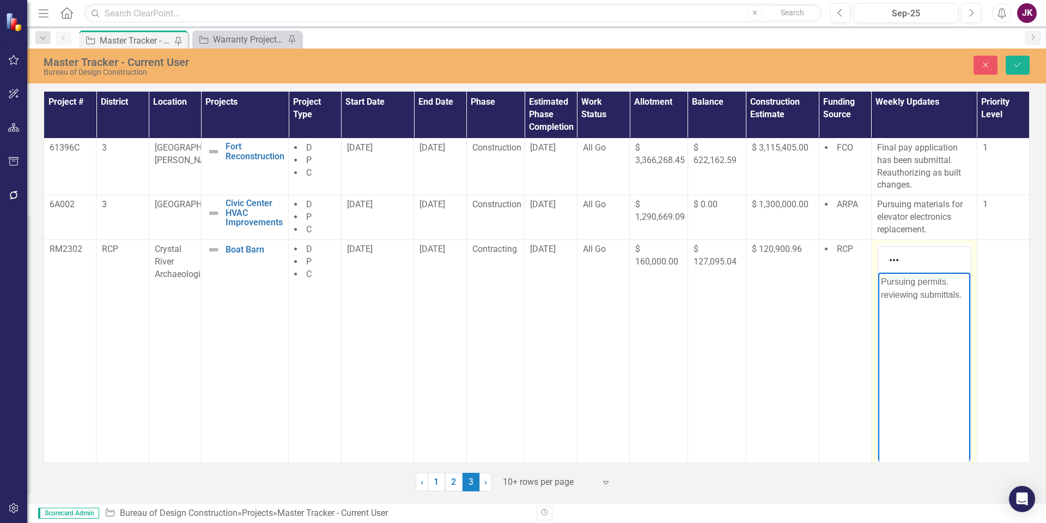
click at [881, 282] on p "Pursuing permits. reviewing submittals." at bounding box center [924, 288] width 87 height 26
click at [1013, 64] on icon "Save" at bounding box center [1018, 65] width 10 height 8
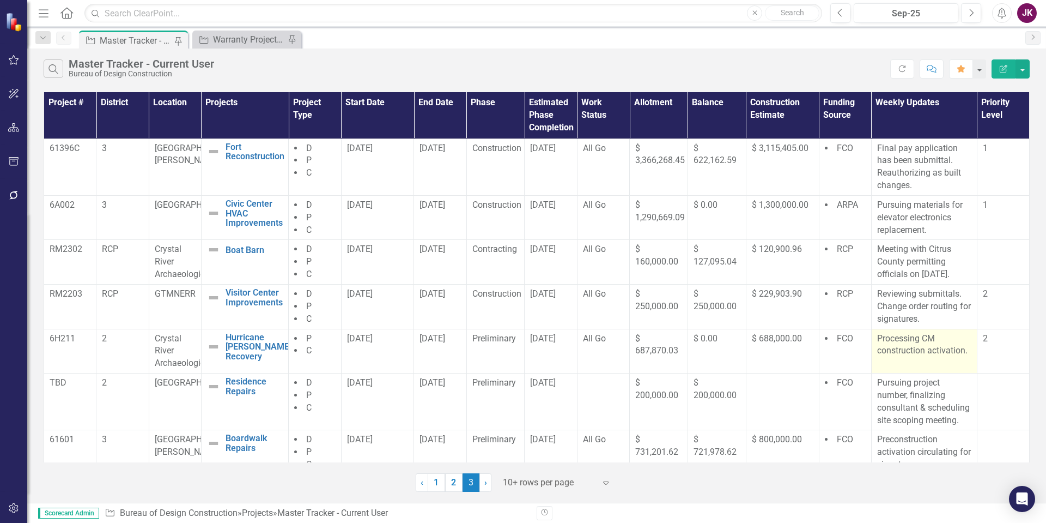
scroll to position [13, 0]
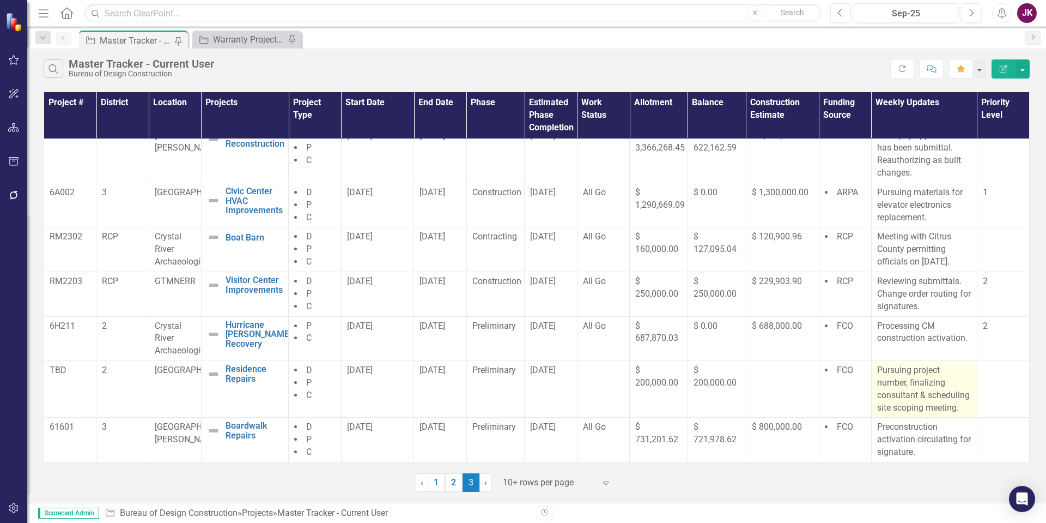
click at [913, 393] on p "Pursuing project number, finalizing consultant & scheduling site scoping meetin…" at bounding box center [924, 389] width 94 height 50
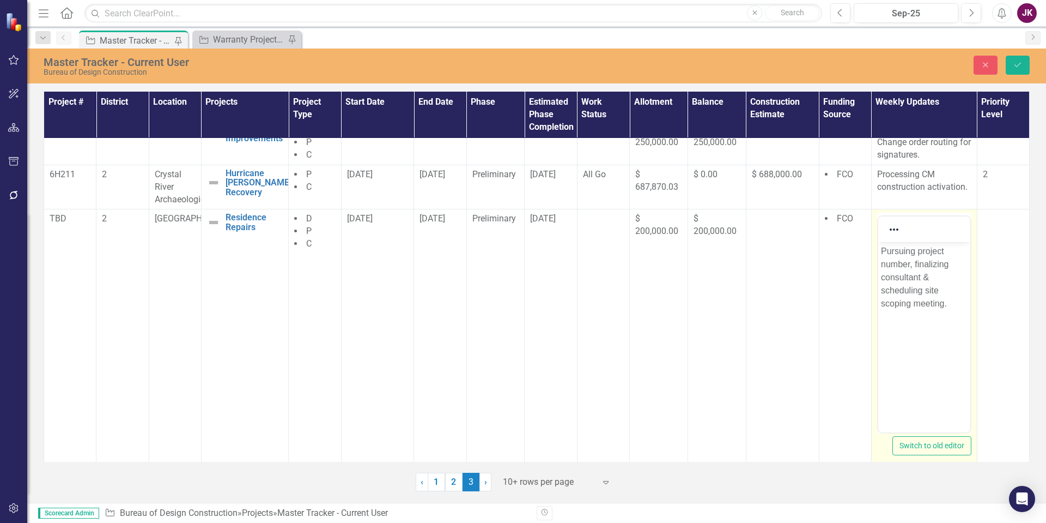
scroll to position [176, 0]
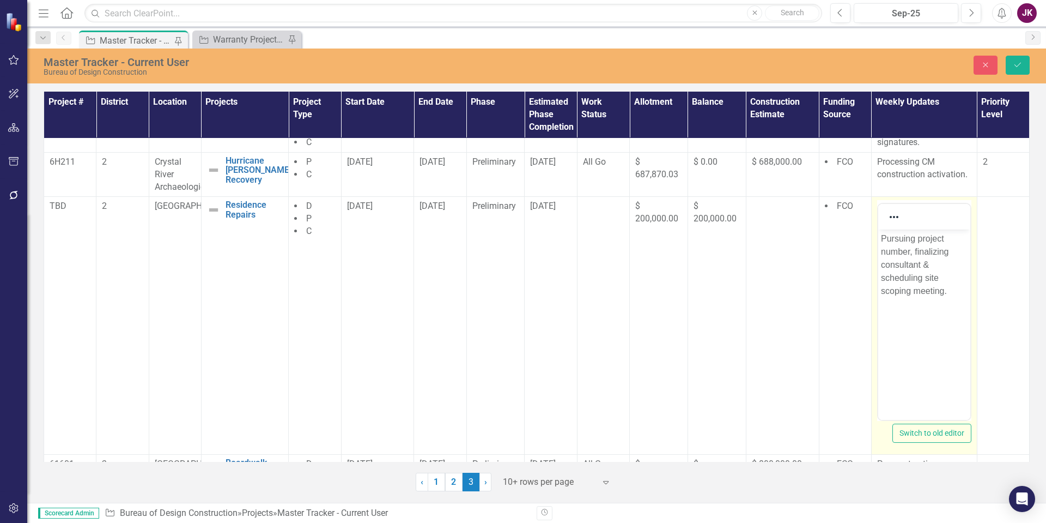
click at [911, 252] on p "Pursuing project number, finalizing consultant & scheduling site scoping meetin…" at bounding box center [924, 264] width 87 height 65
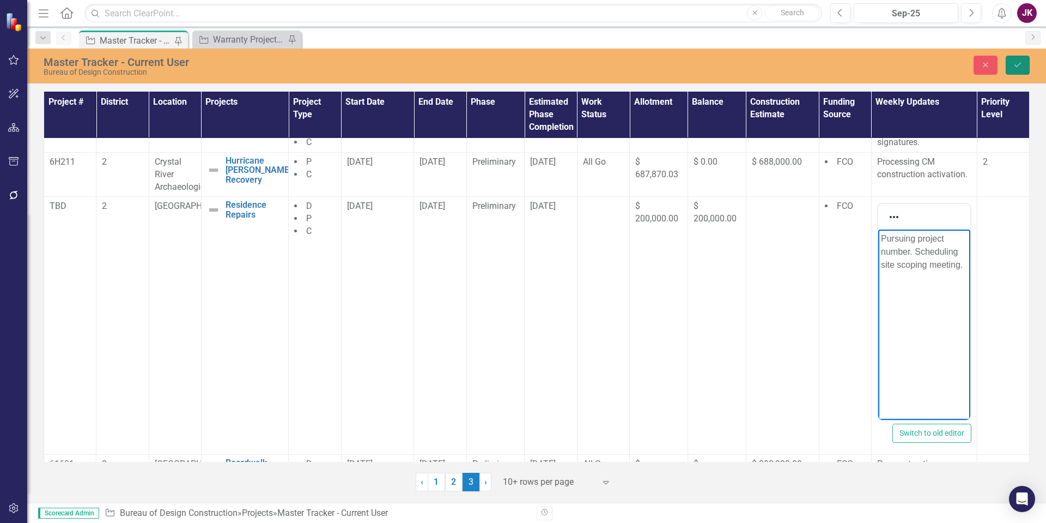
click at [1018, 63] on icon "Save" at bounding box center [1018, 65] width 10 height 8
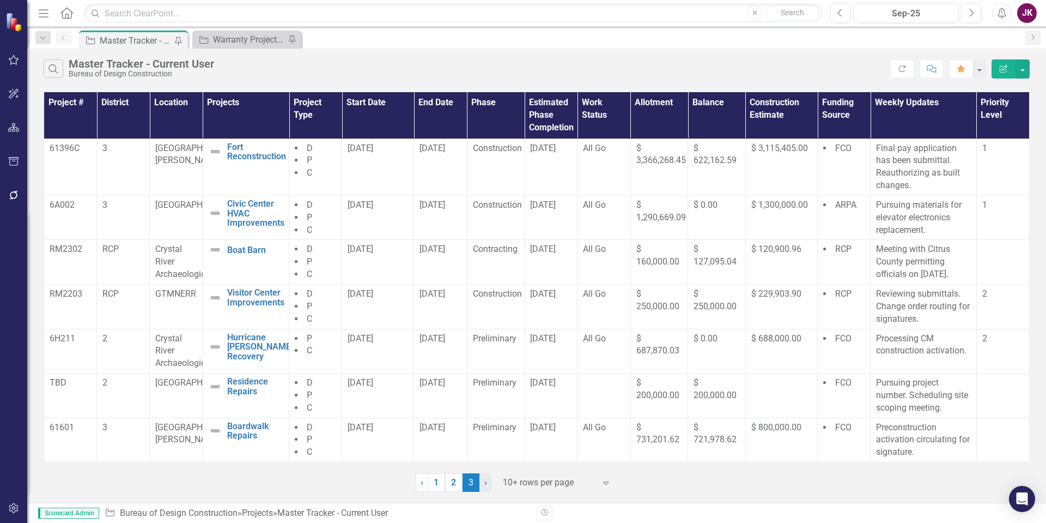
click at [485, 481] on span "›" at bounding box center [486, 482] width 3 height 10
click at [457, 481] on link "2" at bounding box center [453, 482] width 17 height 19
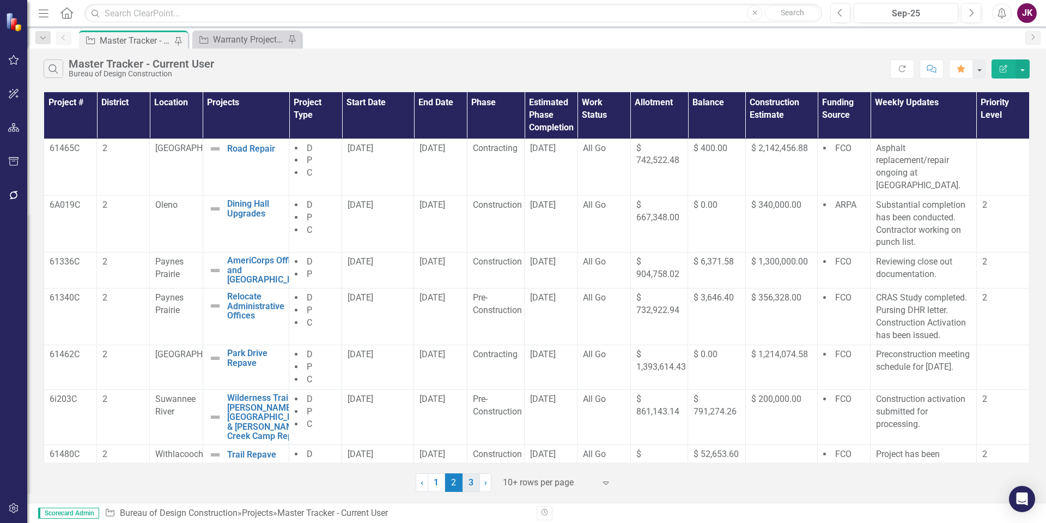
click at [473, 486] on link "3" at bounding box center [471, 482] width 17 height 19
